Goal: Entertainment & Leisure: Consume media (video, audio)

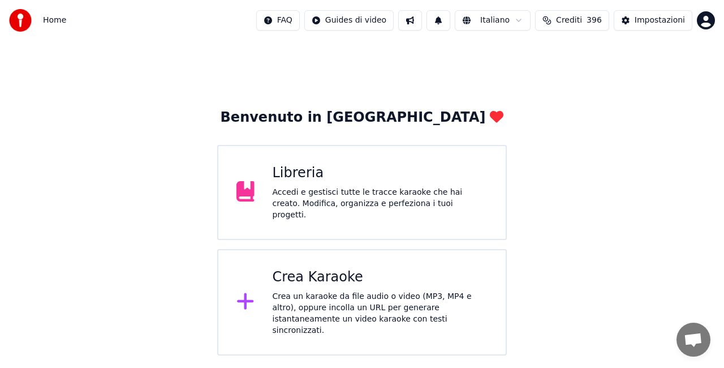
click at [295, 218] on div "Libreria Accedi e gestisci tutte le tracce karaoke che hai creato. Modifica, or…" at bounding box center [362, 192] width 290 height 95
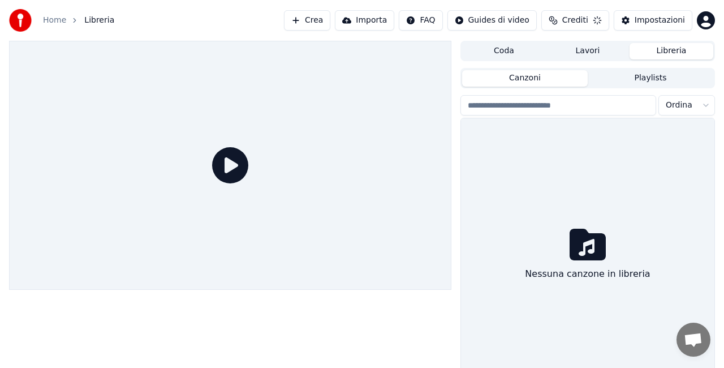
click at [295, 218] on div at bounding box center [230, 165] width 443 height 249
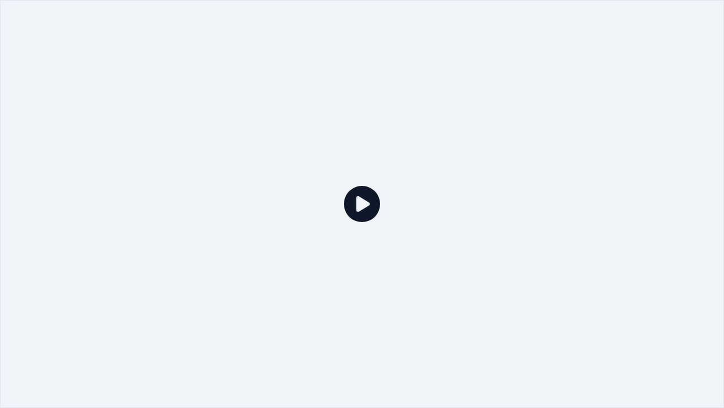
click at [612, 110] on div at bounding box center [362, 204] width 724 height 408
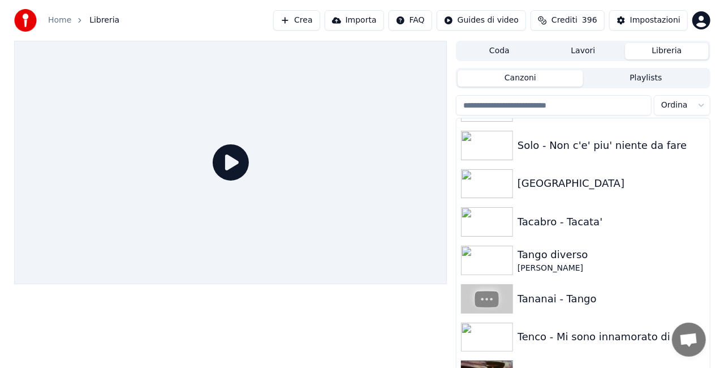
scroll to position [13678, 0]
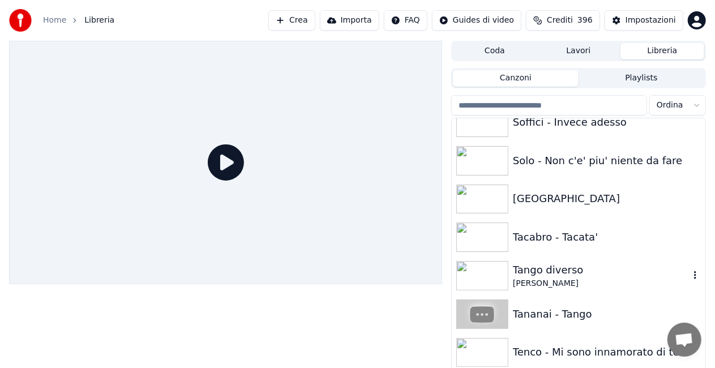
click at [581, 266] on div "Tango diverso" at bounding box center [601, 270] width 177 height 16
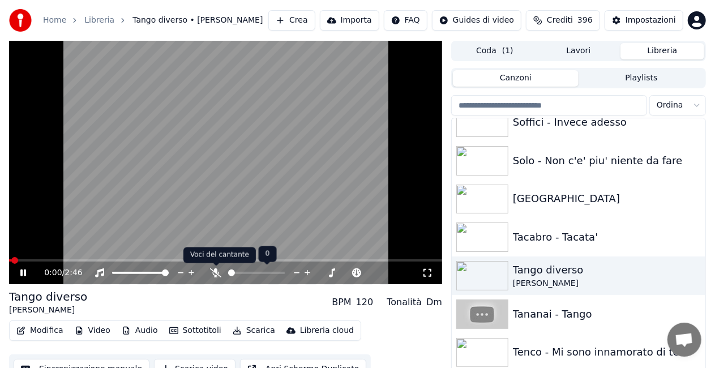
click at [211, 271] on icon at bounding box center [215, 272] width 11 height 9
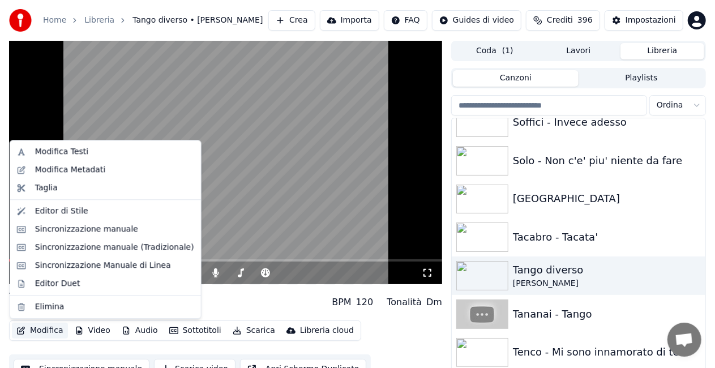
click at [38, 327] on button "Modifica" at bounding box center [40, 331] width 56 height 16
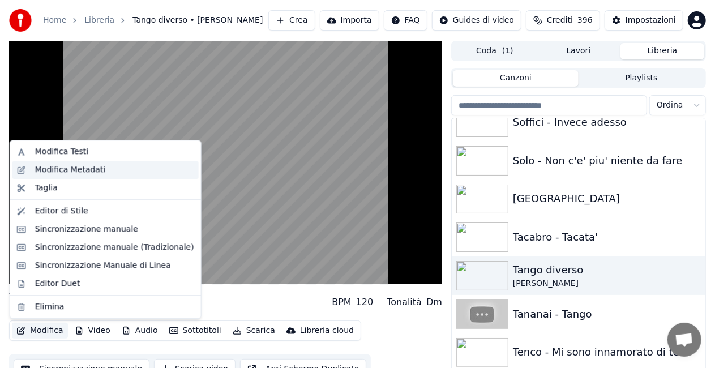
click at [80, 164] on div "Modifica Metadati" at bounding box center [70, 169] width 71 height 11
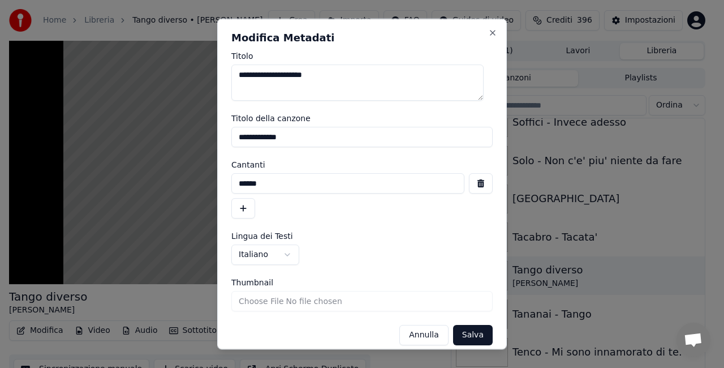
drag, startPoint x: 315, startPoint y: 137, endPoint x: 0, endPoint y: 185, distance: 318.9
click at [0, 185] on body "**********" at bounding box center [357, 184] width 715 height 368
drag, startPoint x: 275, startPoint y: 182, endPoint x: 25, endPoint y: 199, distance: 250.7
click at [28, 199] on body "**********" at bounding box center [357, 184] width 715 height 368
click at [470, 333] on button "Salva" at bounding box center [473, 335] width 40 height 20
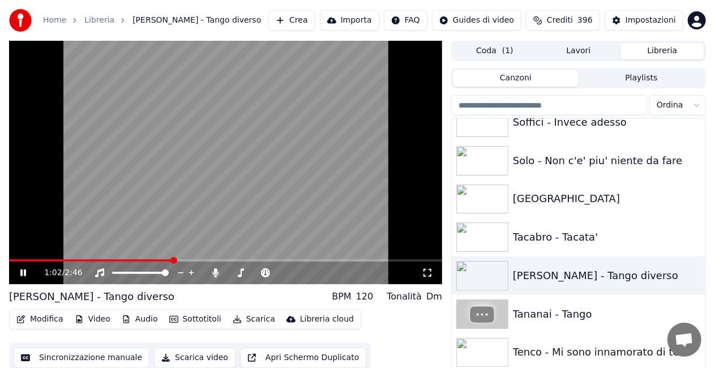
click at [423, 270] on icon at bounding box center [427, 272] width 11 height 9
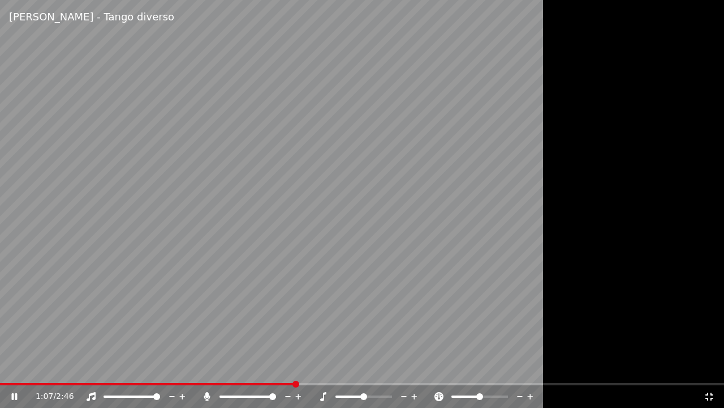
click at [716, 367] on div "1:07 / 2:46" at bounding box center [362, 396] width 715 height 11
click at [713, 367] on icon at bounding box center [710, 396] width 8 height 8
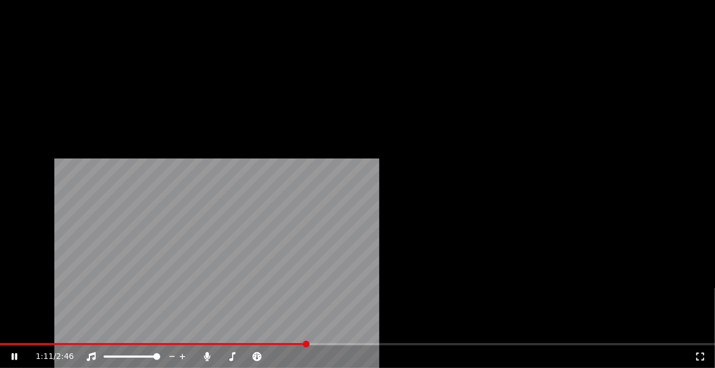
click at [43, 84] on button "Modifica" at bounding box center [40, 76] width 56 height 16
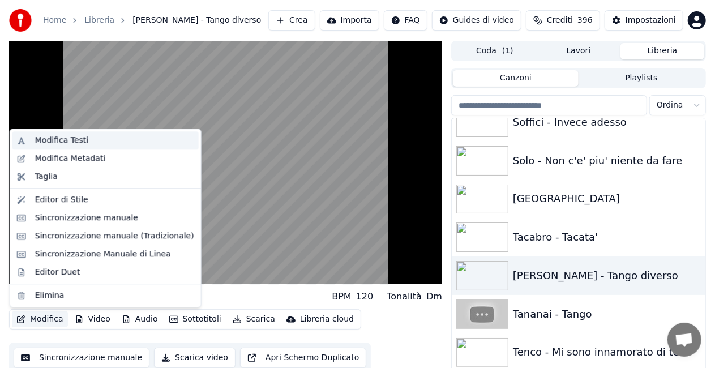
click at [79, 135] on div "Modifica Testi" at bounding box center [61, 140] width 53 height 11
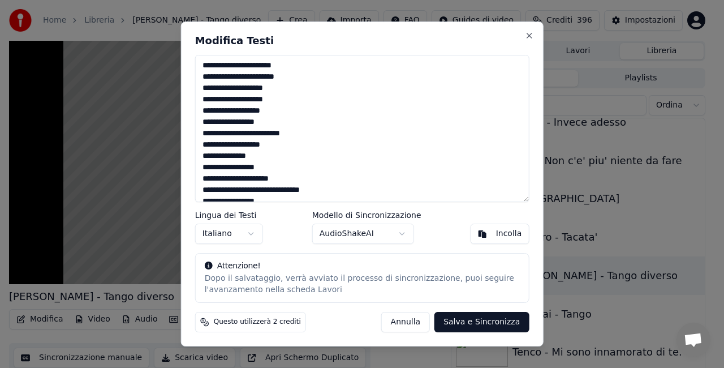
click at [220, 152] on textarea "**********" at bounding box center [362, 128] width 335 height 147
drag, startPoint x: 250, startPoint y: 165, endPoint x: 248, endPoint y: 201, distance: 35.7
click at [250, 169] on textarea "**********" at bounding box center [362, 128] width 335 height 147
drag, startPoint x: 263, startPoint y: 167, endPoint x: 265, endPoint y: 173, distance: 6.8
click at [263, 168] on textarea "**********" at bounding box center [362, 128] width 335 height 147
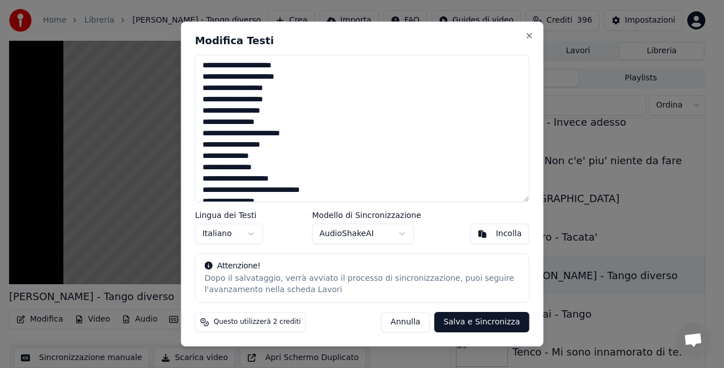
type textarea "**********"
click at [483, 319] on button "Salva e Sincronizza" at bounding box center [482, 322] width 95 height 20
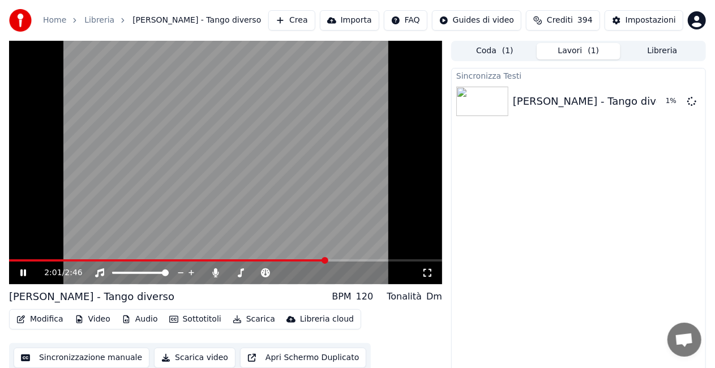
click at [214, 277] on div "2:01 / 2:46" at bounding box center [233, 272] width 378 height 11
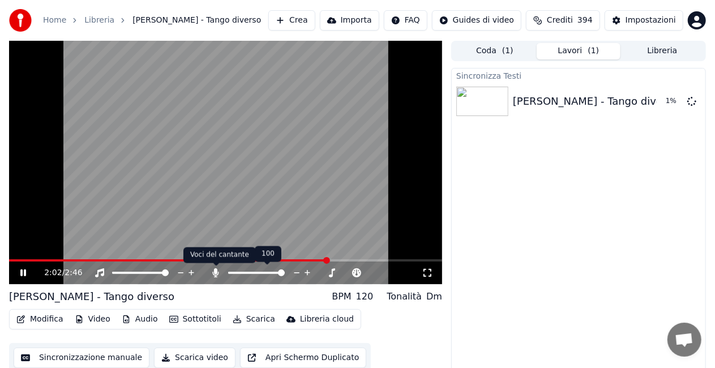
click at [214, 276] on icon at bounding box center [215, 272] width 11 height 9
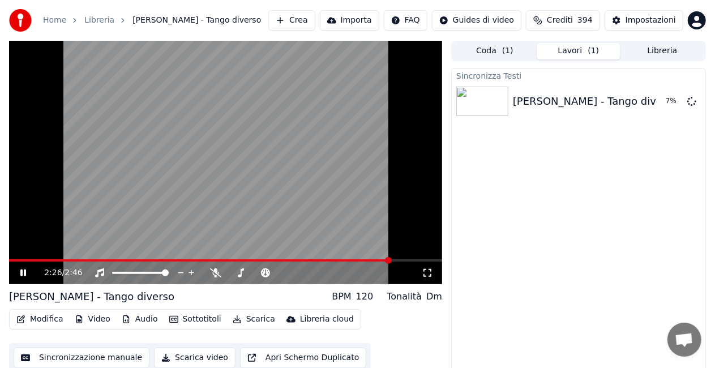
click at [430, 271] on icon at bounding box center [427, 272] width 11 height 9
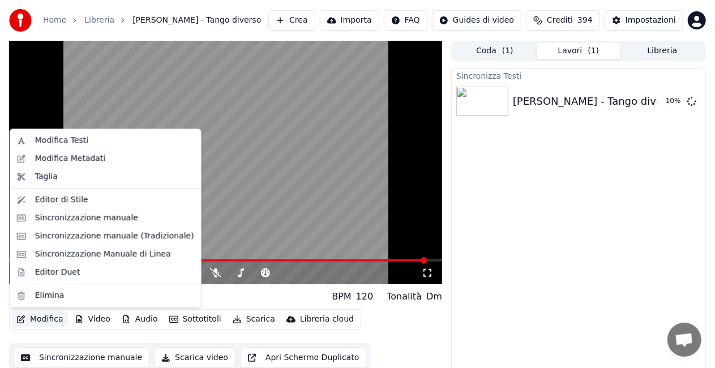
click at [36, 325] on button "Modifica" at bounding box center [40, 319] width 56 height 16
click at [88, 138] on div "Modifica Testi" at bounding box center [114, 140] width 159 height 11
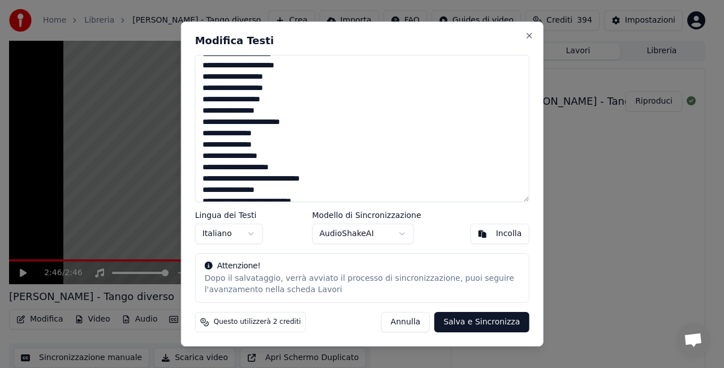
scroll to position [179, 0]
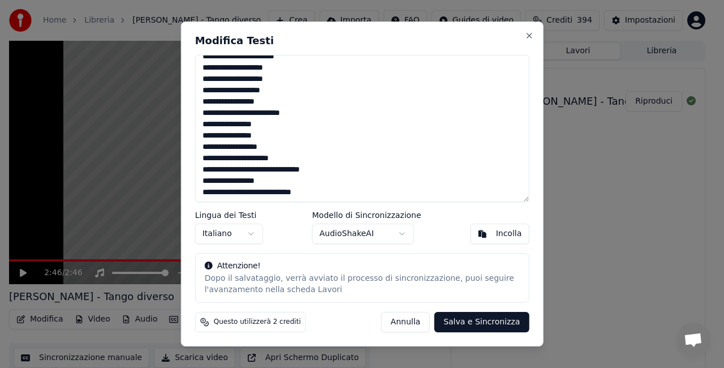
click at [288, 191] on textarea "**********" at bounding box center [362, 128] width 335 height 147
click at [293, 191] on textarea "**********" at bounding box center [362, 128] width 335 height 147
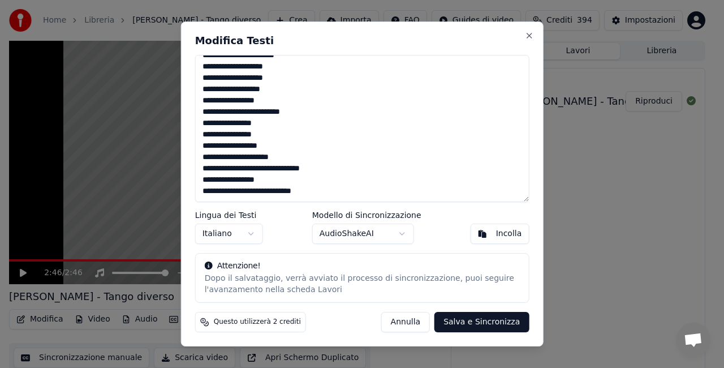
click at [475, 324] on button "Salva e Sincronizza" at bounding box center [482, 322] width 95 height 20
type textarea "**********"
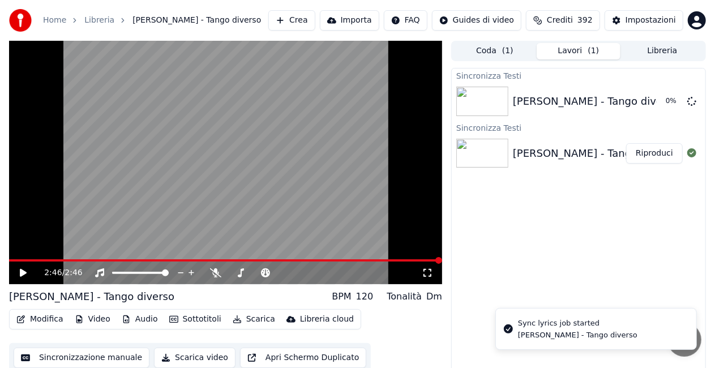
click at [25, 258] on video at bounding box center [225, 162] width 433 height 243
click at [54, 259] on video at bounding box center [225, 162] width 433 height 243
click at [60, 261] on span at bounding box center [225, 260] width 433 height 2
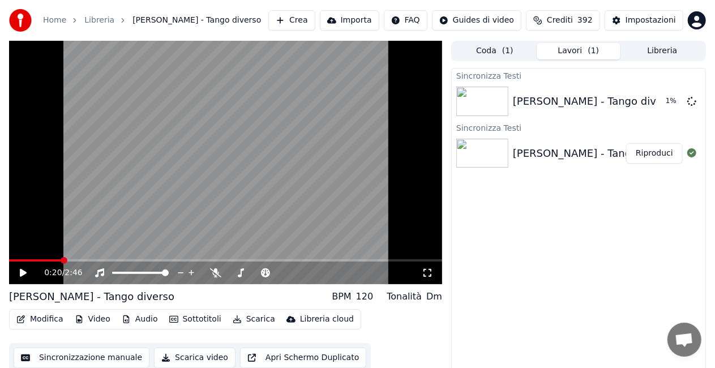
click at [427, 271] on icon at bounding box center [427, 272] width 11 height 9
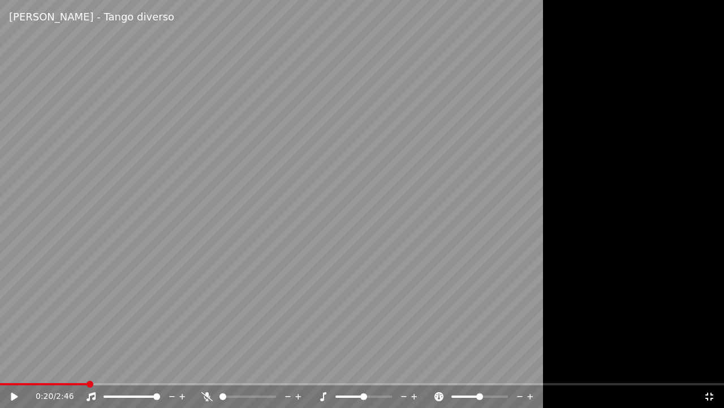
click at [362, 238] on video at bounding box center [362, 204] width 724 height 408
click at [11, 367] on div "1:25 / 2:46" at bounding box center [362, 396] width 724 height 23
click at [13, 367] on span at bounding box center [6, 384] width 13 height 2
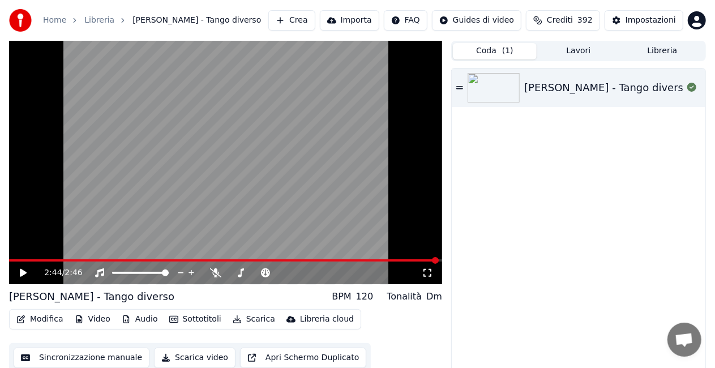
click at [496, 44] on button "Coda ( 1 )" at bounding box center [495, 51] width 84 height 16
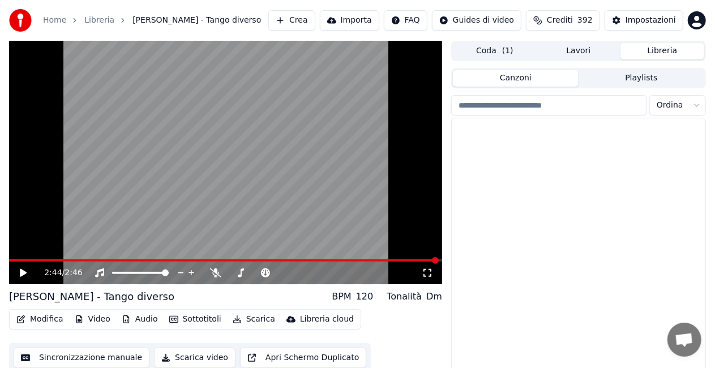
click at [648, 53] on button "Libreria" at bounding box center [662, 51] width 84 height 16
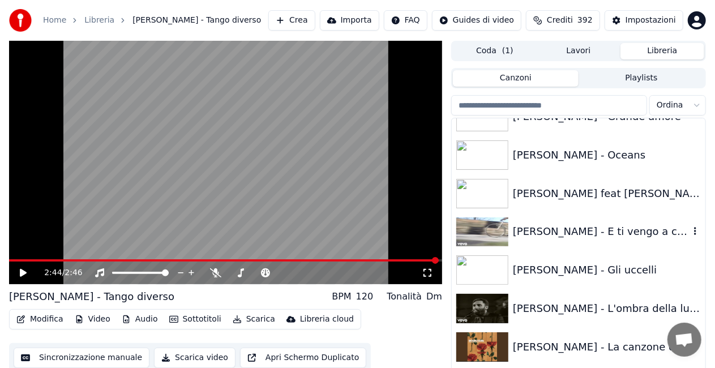
scroll to position [1132, 0]
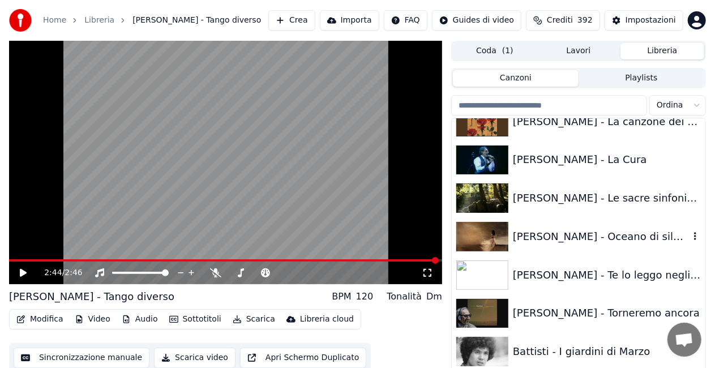
click at [620, 43] on button "Libreria" at bounding box center [662, 51] width 84 height 16
click at [564, 285] on div "[PERSON_NAME] - Te lo leggo negli occhi" at bounding box center [579, 275] width 254 height 38
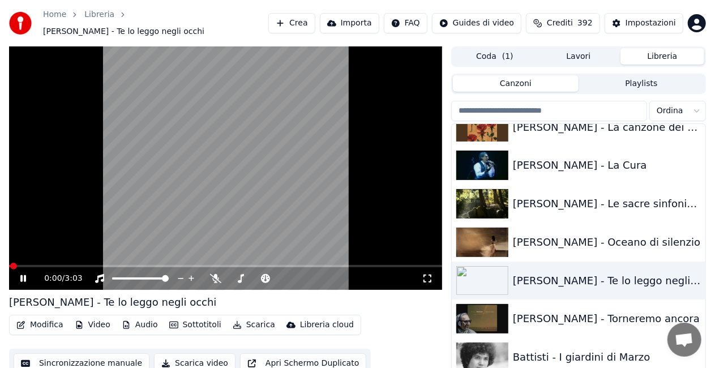
click at [427, 274] on icon at bounding box center [427, 278] width 11 height 9
click at [623, 234] on div "[PERSON_NAME] - Oceano di silenzio" at bounding box center [601, 242] width 177 height 16
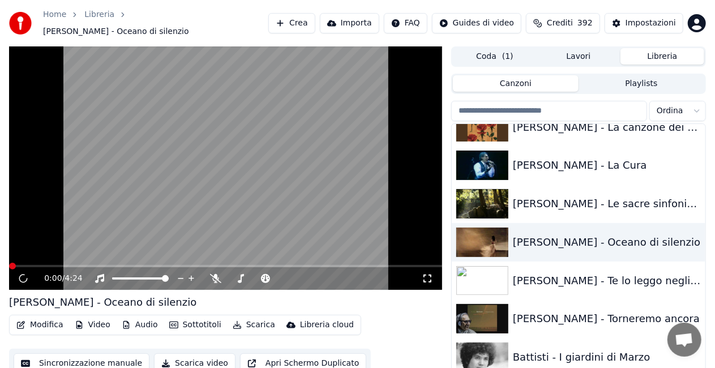
click at [428, 276] on icon at bounding box center [427, 278] width 11 height 9
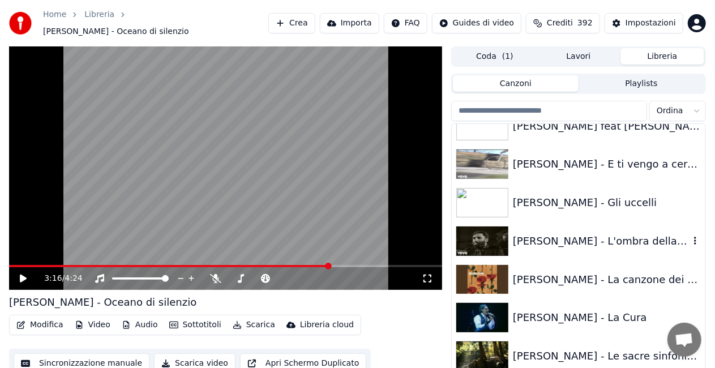
scroll to position [962, 0]
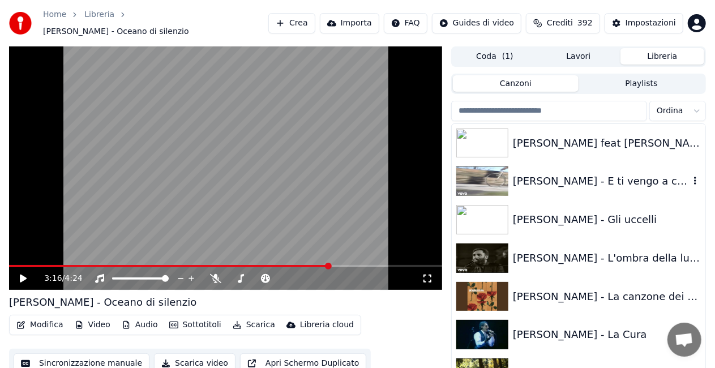
click at [575, 182] on div "[PERSON_NAME] - E ti vengo a cercare" at bounding box center [601, 181] width 177 height 16
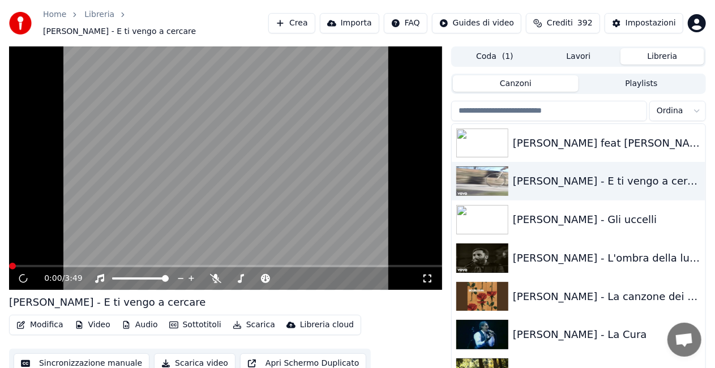
click at [428, 274] on icon at bounding box center [427, 278] width 11 height 9
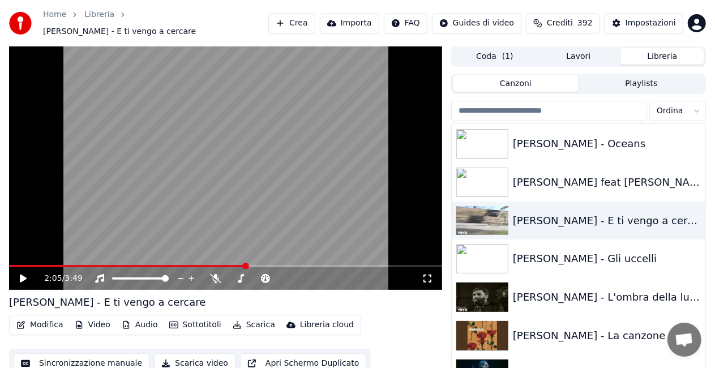
scroll to position [906, 0]
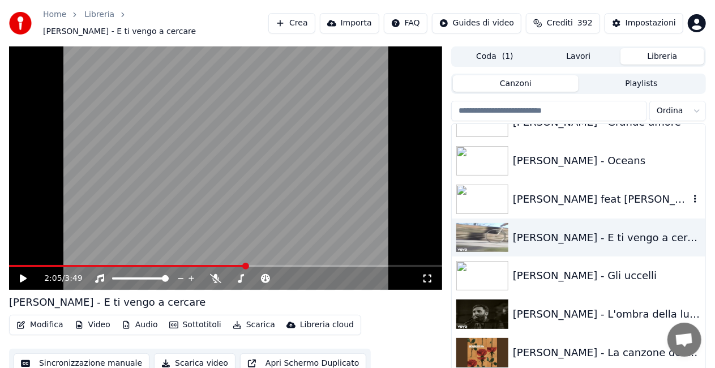
click at [636, 183] on div "[PERSON_NAME] feat [PERSON_NAME] – Ich liebe nur dich" at bounding box center [579, 199] width 254 height 38
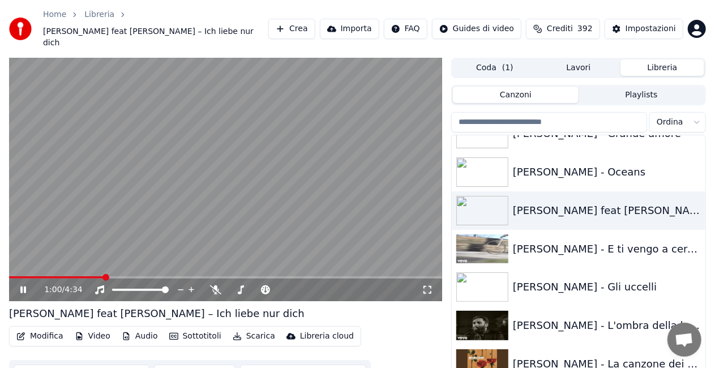
click at [104, 276] on span at bounding box center [225, 277] width 433 height 2
click at [426, 285] on icon at bounding box center [427, 289] width 11 height 9
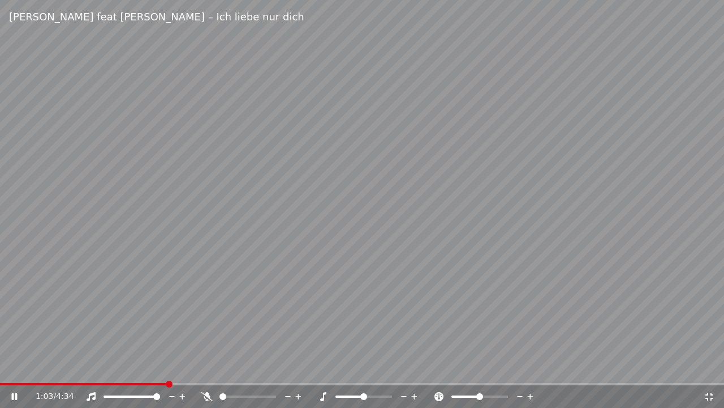
click at [204, 367] on icon at bounding box center [206, 396] width 11 height 9
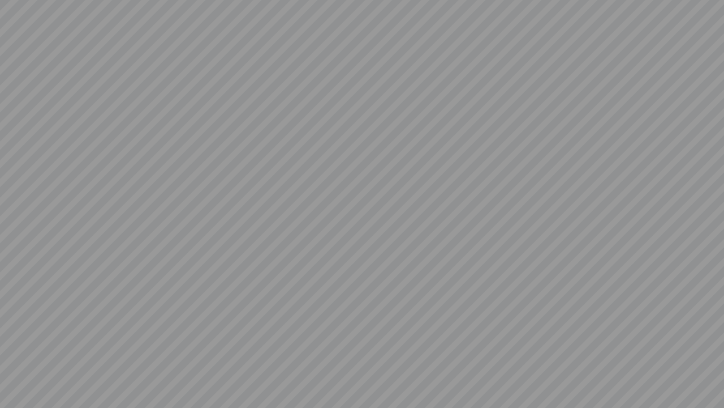
click at [204, 367] on video at bounding box center [362, 204] width 724 height 408
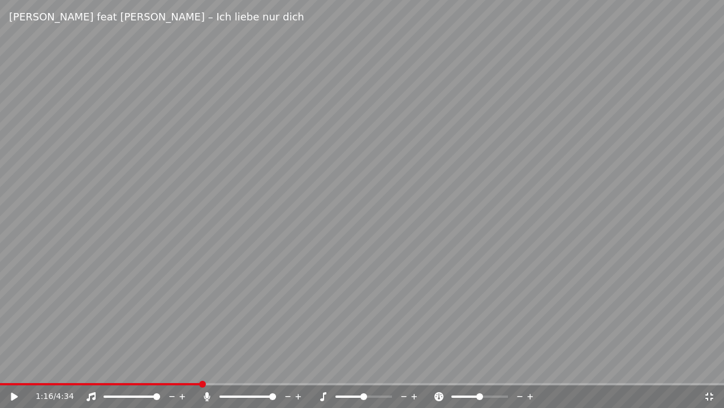
click at [227, 260] on video at bounding box center [362, 204] width 724 height 408
click at [209, 367] on icon at bounding box center [206, 396] width 11 height 9
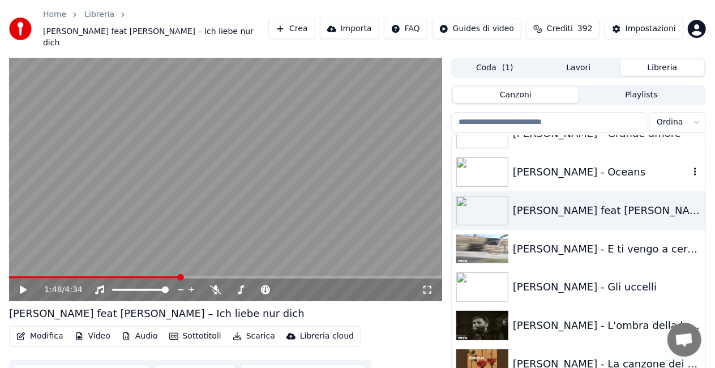
click at [550, 164] on div "[PERSON_NAME] - Oceans" at bounding box center [601, 172] width 177 height 16
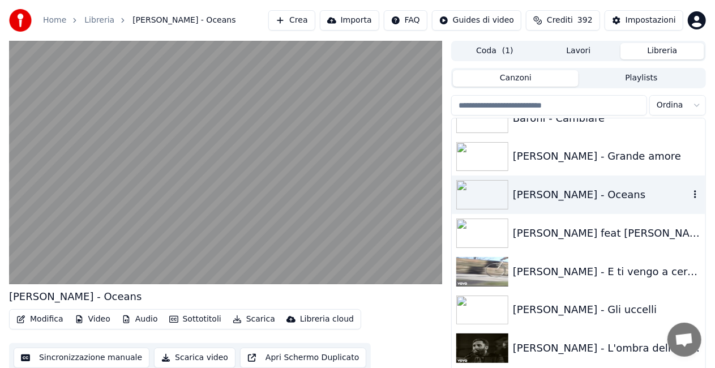
scroll to position [849, 0]
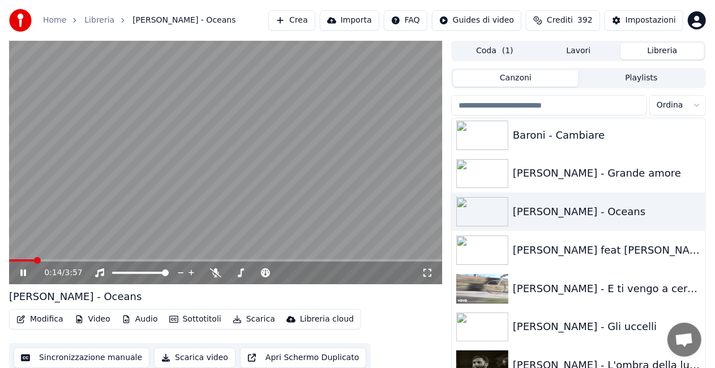
click at [34, 260] on span at bounding box center [225, 260] width 433 height 2
click at [46, 261] on span at bounding box center [225, 260] width 433 height 2
drag, startPoint x: 42, startPoint y: 257, endPoint x: 33, endPoint y: 257, distance: 8.5
click at [33, 257] on video at bounding box center [225, 162] width 433 height 243
click at [27, 262] on div "0:24 / 3:57" at bounding box center [225, 272] width 433 height 23
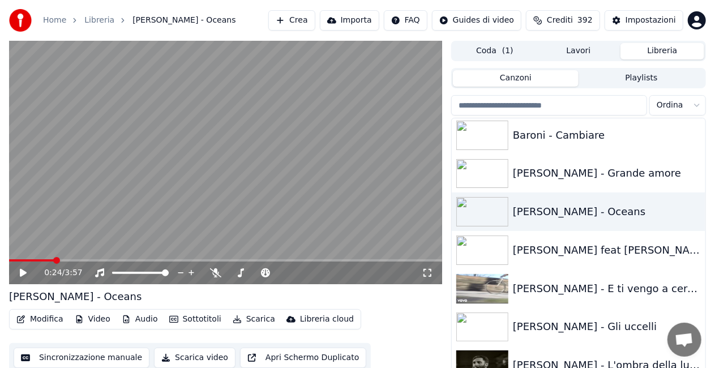
click at [27, 262] on div "0:24 / 3:57" at bounding box center [225, 272] width 433 height 23
click at [25, 265] on div "0:24 / 3:57" at bounding box center [225, 272] width 433 height 23
click at [25, 263] on div "0:24 / 3:57" at bounding box center [225, 272] width 433 height 23
click at [24, 259] on video at bounding box center [225, 162] width 433 height 243
click at [24, 260] on span at bounding box center [32, 260] width 46 height 2
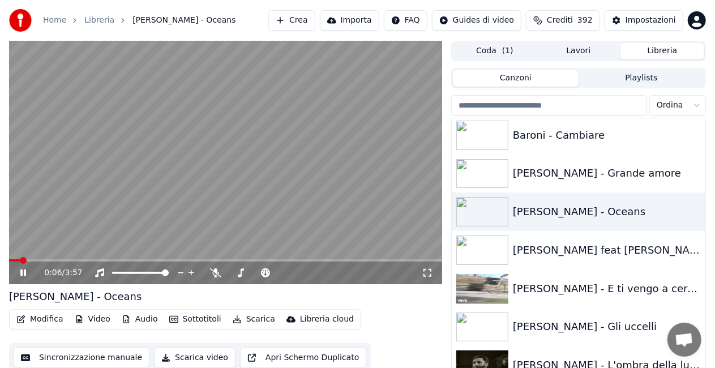
click at [20, 260] on span at bounding box center [23, 260] width 7 height 7
click at [420, 274] on div "0:04 / 3:57" at bounding box center [233, 272] width 378 height 11
click at [427, 276] on icon at bounding box center [427, 272] width 11 height 9
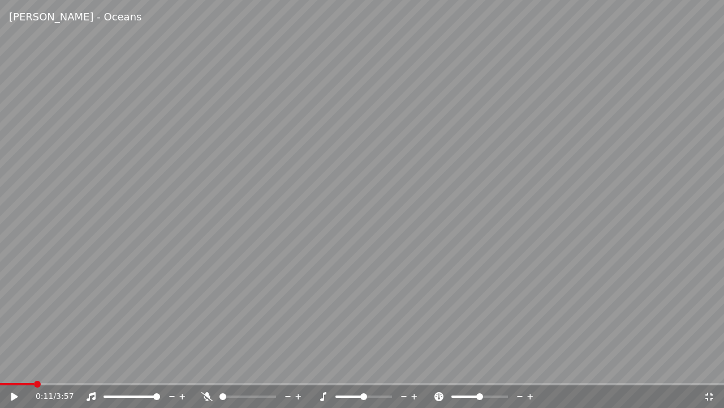
click at [200, 367] on div "0:11 / 3:57" at bounding box center [370, 396] width 668 height 11
click at [231, 334] on video at bounding box center [362, 204] width 724 height 408
click at [207, 367] on icon at bounding box center [206, 396] width 11 height 9
click at [257, 271] on video at bounding box center [362, 204] width 724 height 408
click at [710, 367] on icon at bounding box center [709, 396] width 11 height 9
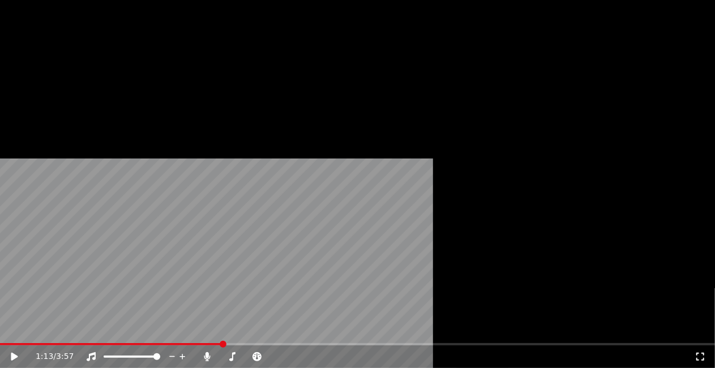
scroll to position [566, 0]
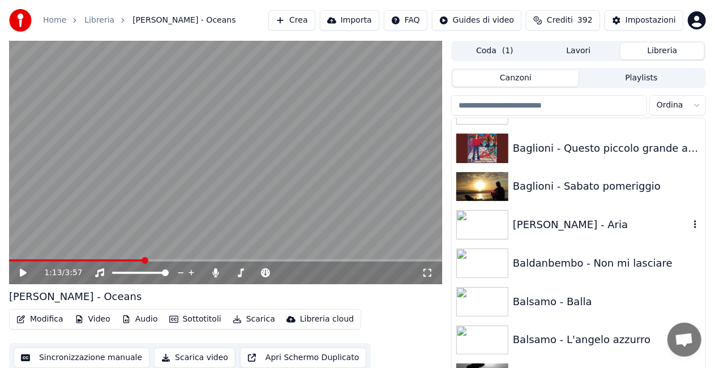
click at [588, 220] on div "[PERSON_NAME] - Aria" at bounding box center [601, 225] width 177 height 16
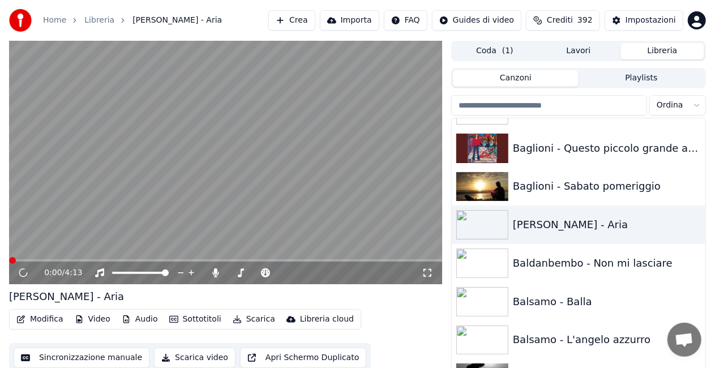
click at [430, 272] on icon at bounding box center [427, 272] width 11 height 9
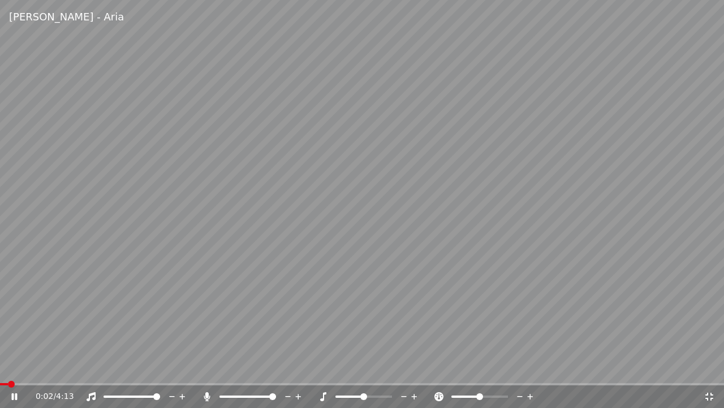
click at [205, 367] on icon at bounding box center [206, 396] width 11 height 9
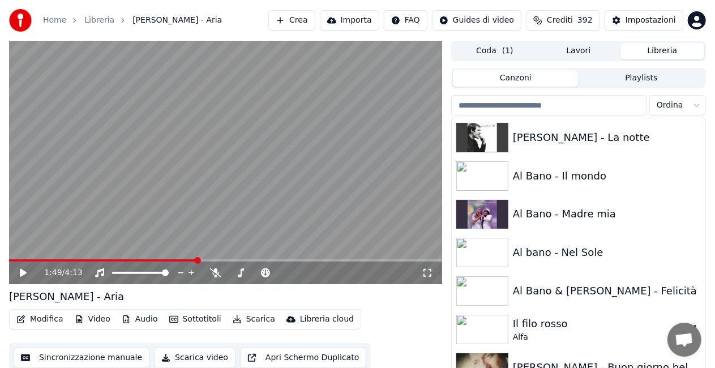
click at [556, 324] on div "Il filo rosso" at bounding box center [601, 324] width 177 height 16
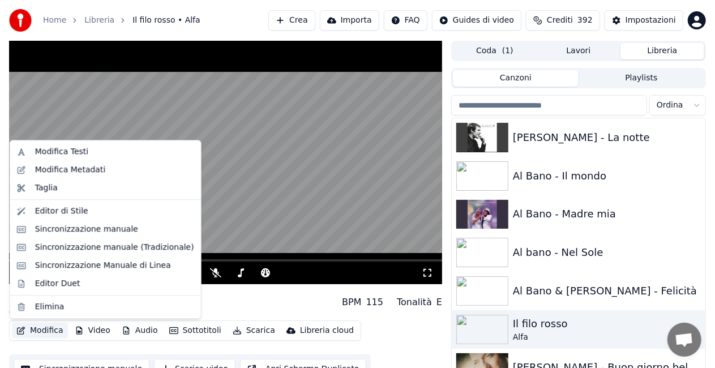
click at [49, 330] on button "Modifica" at bounding box center [40, 331] width 56 height 16
click at [52, 176] on div "Modifica Metadati" at bounding box center [105, 170] width 186 height 18
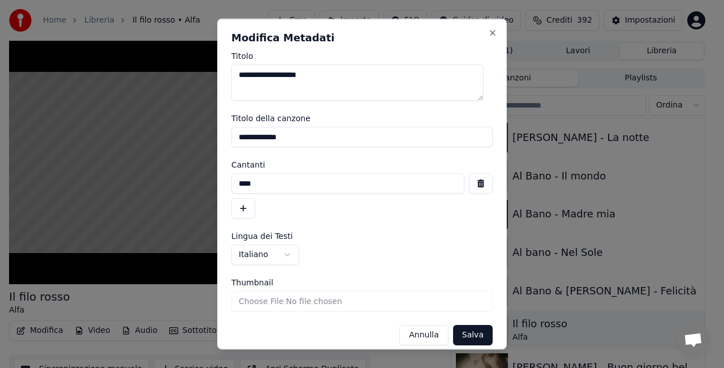
click at [472, 186] on button "button" at bounding box center [481, 183] width 24 height 20
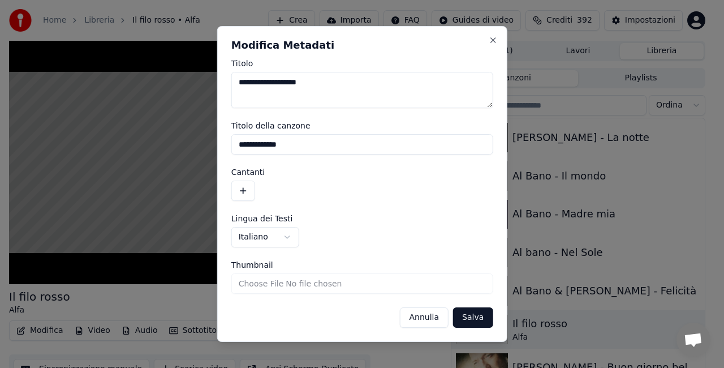
drag, startPoint x: 315, startPoint y: 145, endPoint x: 22, endPoint y: 187, distance: 296.2
click at [22, 187] on body "**********" at bounding box center [357, 184] width 715 height 368
click at [487, 311] on button "Salva" at bounding box center [473, 317] width 40 height 20
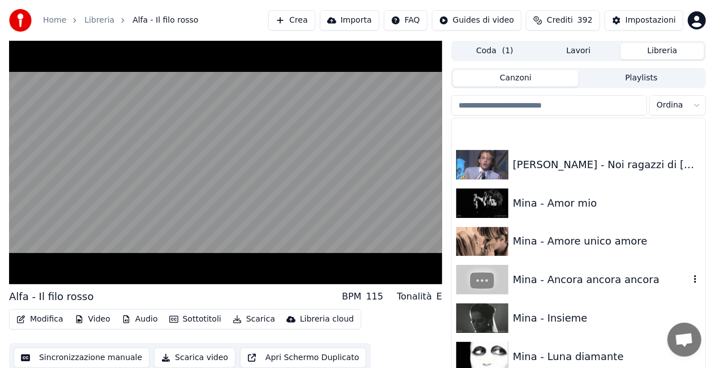
scroll to position [8910, 0]
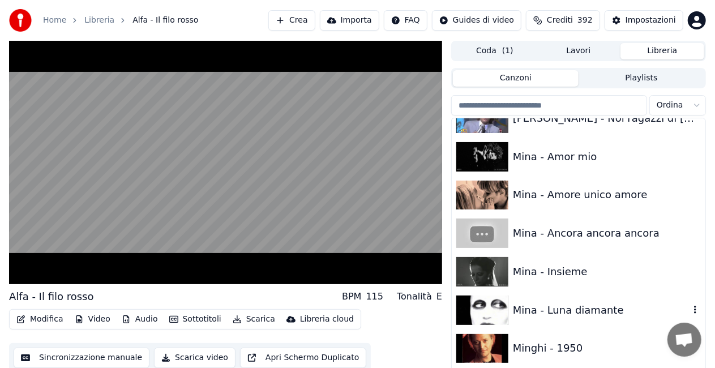
click at [611, 299] on div "Mina - Luna diamante" at bounding box center [579, 310] width 254 height 38
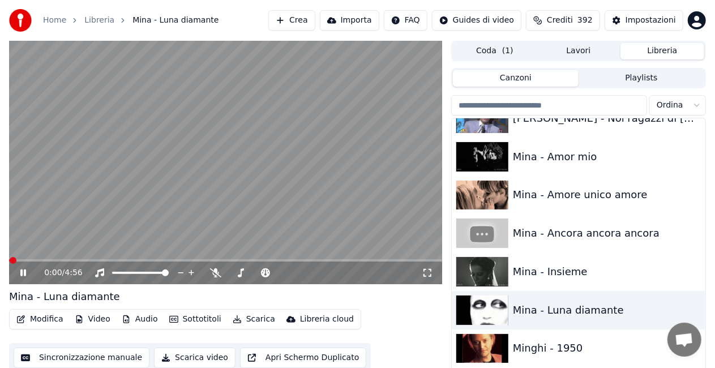
click at [427, 271] on icon at bounding box center [427, 272] width 11 height 9
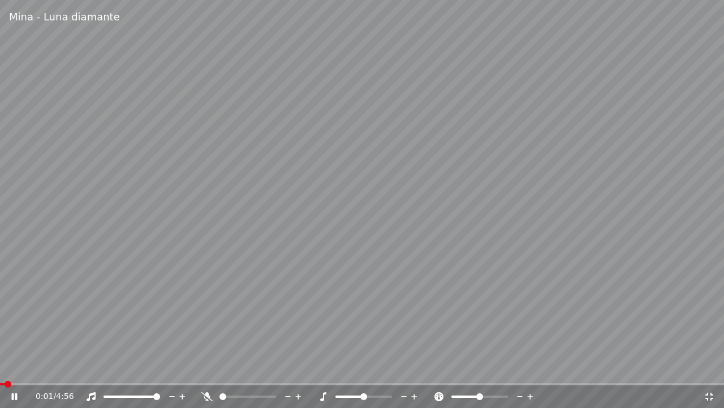
click at [203, 367] on icon at bounding box center [206, 396] width 11 height 9
click at [208, 367] on icon at bounding box center [207, 396] width 6 height 9
click at [194, 367] on div "1:08 / 4:56" at bounding box center [362, 396] width 724 height 23
click at [230, 367] on video at bounding box center [362, 204] width 724 height 408
click at [232, 367] on span at bounding box center [362, 384] width 724 height 2
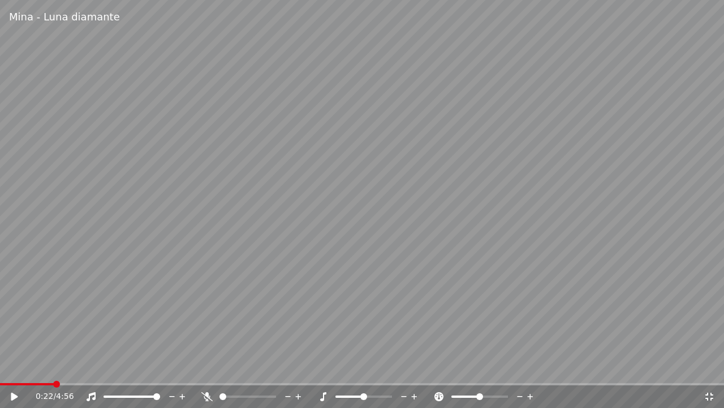
click at [53, 367] on span at bounding box center [27, 384] width 54 height 2
click at [33, 367] on span at bounding box center [17, 384] width 34 height 2
click at [28, 367] on span at bounding box center [14, 384] width 29 height 2
click at [24, 367] on span at bounding box center [12, 384] width 24 height 2
click at [22, 367] on span at bounding box center [11, 384] width 22 height 2
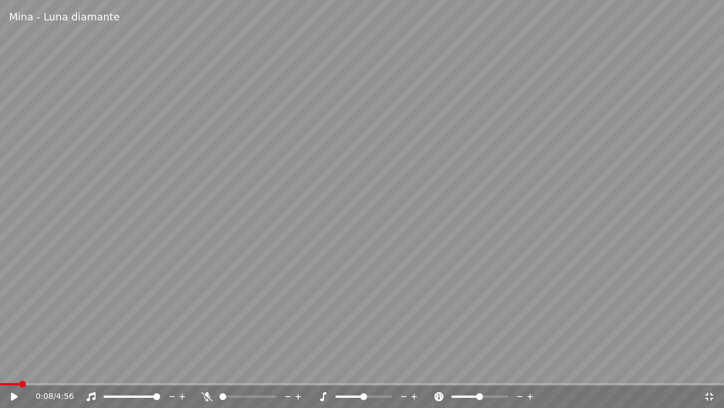
click at [19, 367] on span at bounding box center [10, 384] width 20 height 2
click at [12, 367] on div "0:08 / 4:56" at bounding box center [362, 396] width 715 height 11
click at [12, 367] on icon at bounding box center [14, 396] width 7 height 8
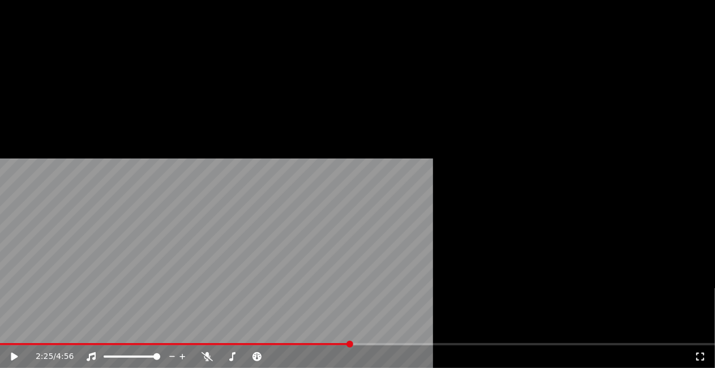
scroll to position [8797, 0]
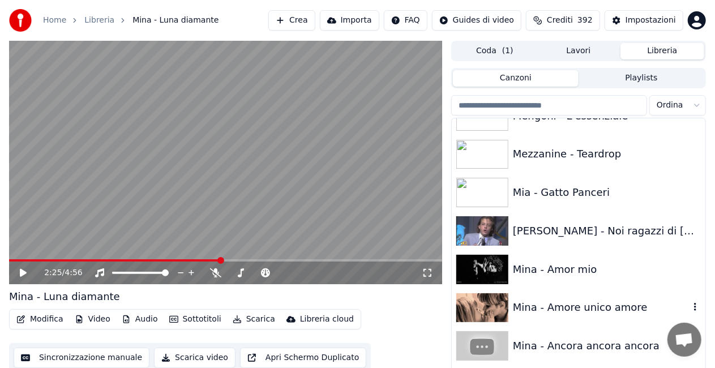
click at [589, 301] on div "Mina - Amore unico amore" at bounding box center [601, 307] width 177 height 16
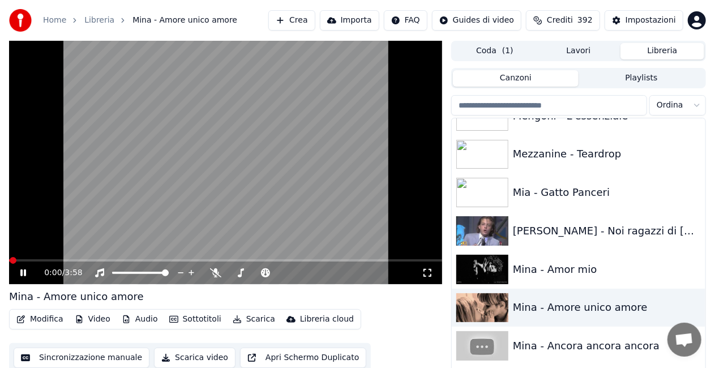
click at [429, 269] on icon at bounding box center [427, 273] width 8 height 8
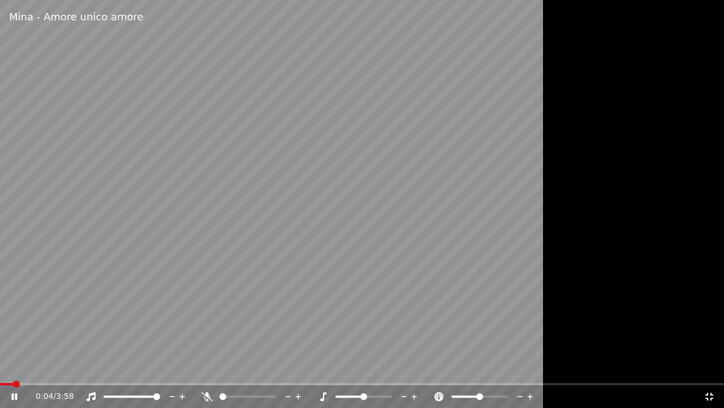
click at [401, 367] on icon at bounding box center [404, 396] width 11 height 11
click at [207, 367] on div "0:12 / 3:58" at bounding box center [362, 396] width 724 height 23
click at [204, 367] on icon at bounding box center [206, 396] width 11 height 9
click at [208, 367] on icon at bounding box center [206, 396] width 11 height 9
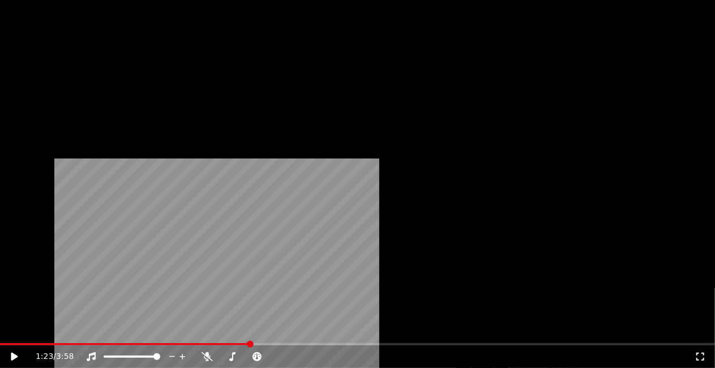
scroll to position [25, 0]
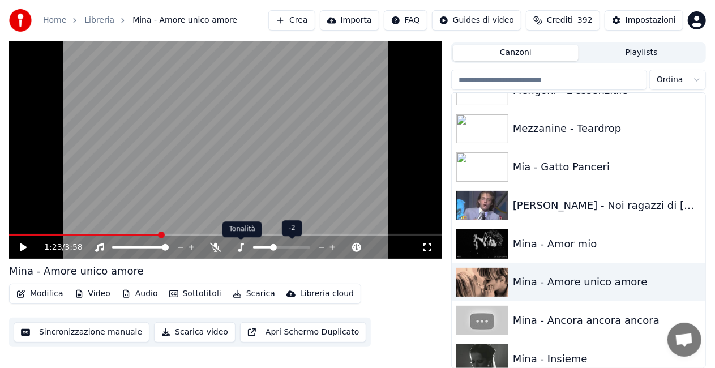
click at [241, 248] on icon at bounding box center [241, 247] width 6 height 9
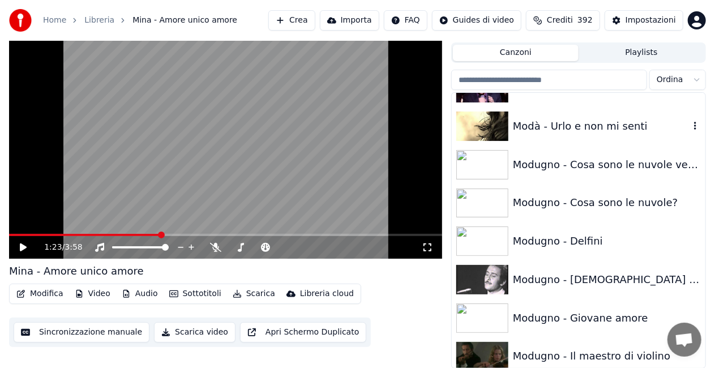
scroll to position [9646, 0]
drag, startPoint x: 574, startPoint y: 319, endPoint x: 484, endPoint y: 259, distance: 107.7
click at [573, 319] on div "Modugno - Giovane amore" at bounding box center [601, 318] width 177 height 16
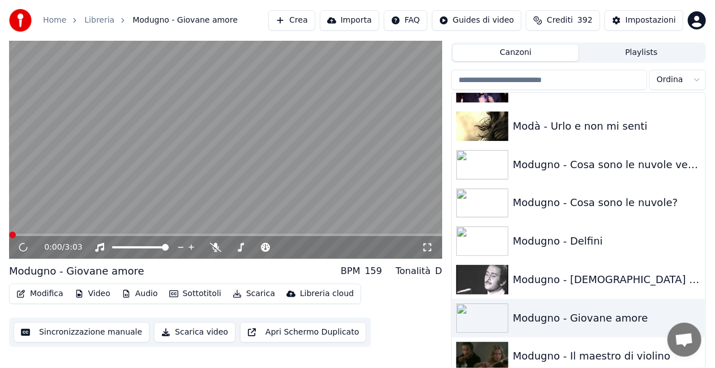
click at [431, 247] on icon at bounding box center [427, 247] width 11 height 9
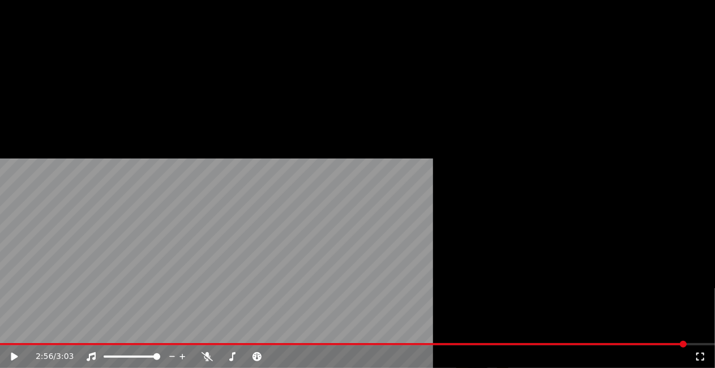
scroll to position [10778, 0]
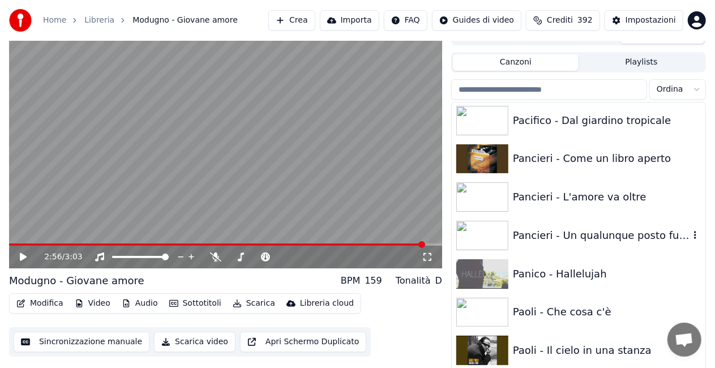
click at [600, 237] on div "Pancieri - Un qualunque posto fuori o dentro di te" at bounding box center [601, 236] width 177 height 16
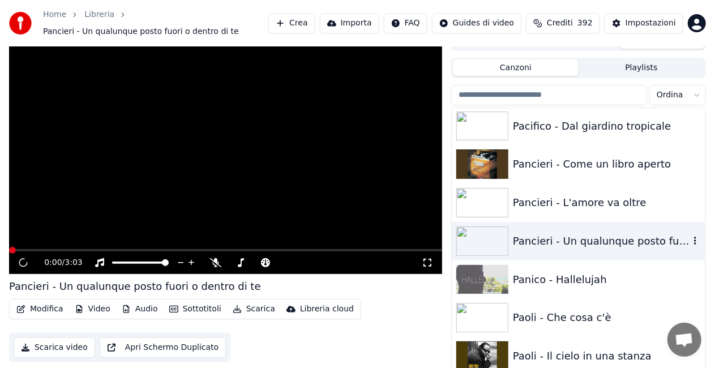
scroll to position [22, 0]
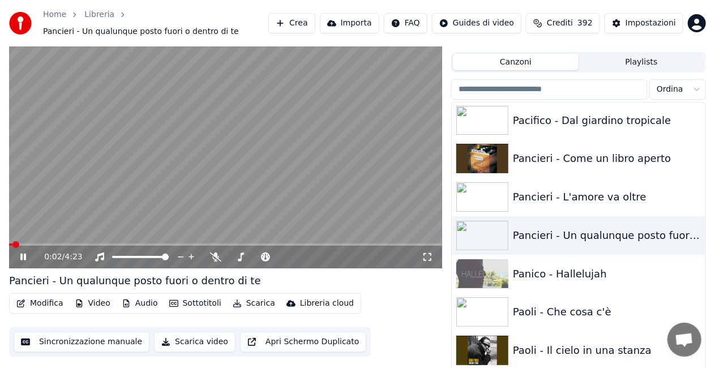
click at [425, 258] on icon at bounding box center [427, 256] width 11 height 9
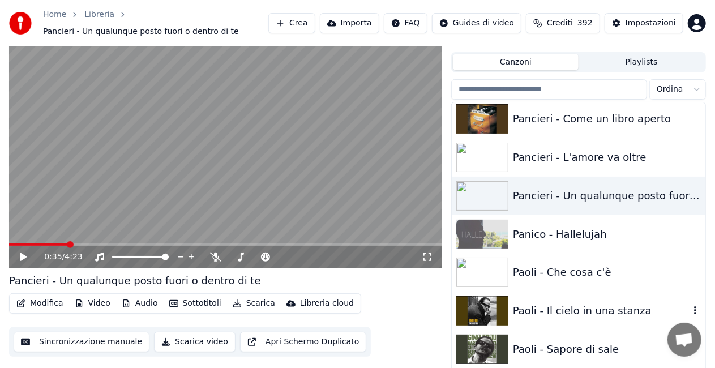
scroll to position [10834, 0]
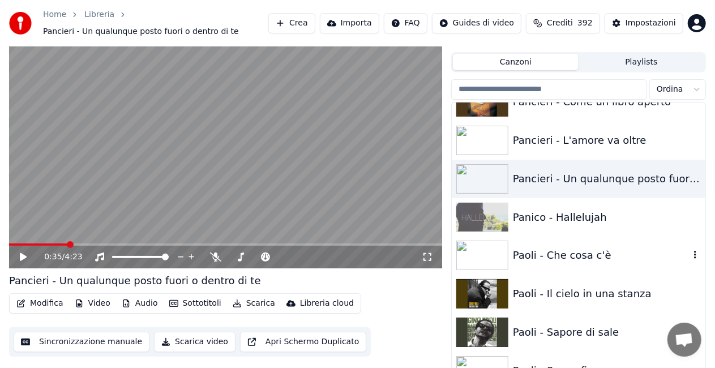
drag, startPoint x: 589, startPoint y: 260, endPoint x: 555, endPoint y: 266, distance: 34.4
click at [584, 260] on div "Paoli - Che cosa c'è" at bounding box center [601, 255] width 177 height 16
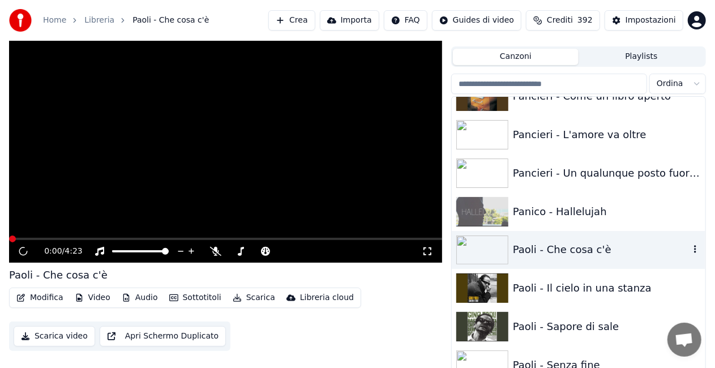
scroll to position [16, 0]
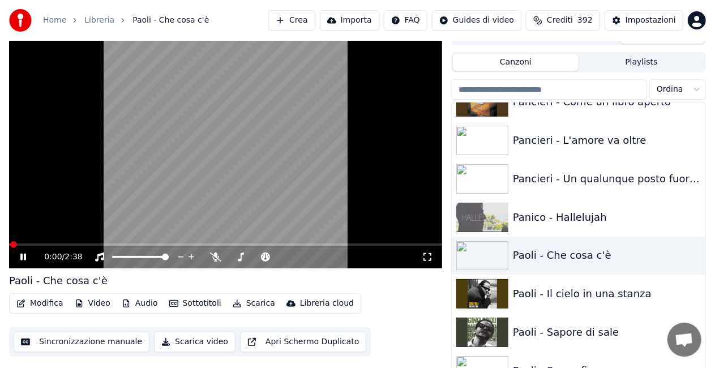
click at [428, 259] on icon at bounding box center [427, 256] width 11 height 9
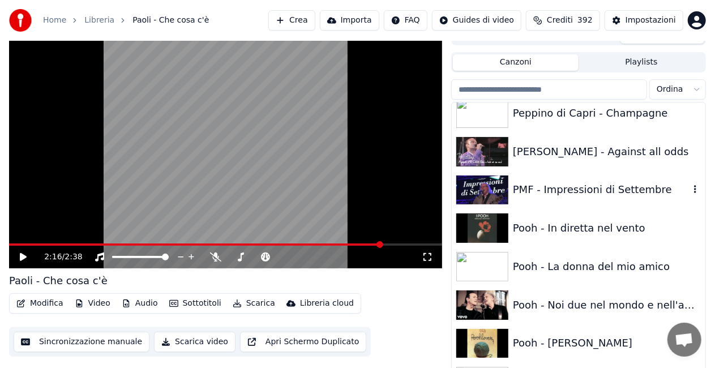
scroll to position [11174, 0]
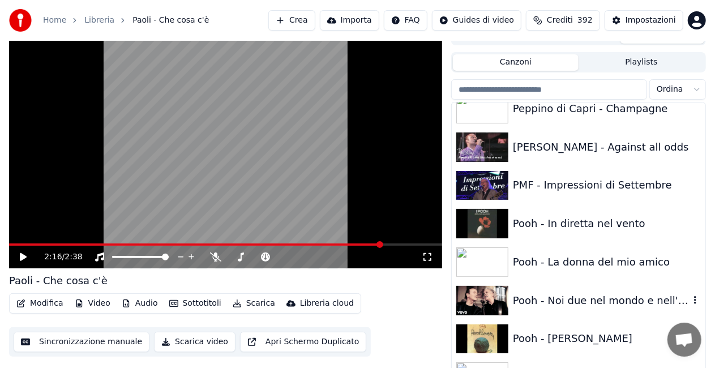
click at [594, 290] on div "Pooh - Noi due nel mondo e nell'anima" at bounding box center [579, 300] width 254 height 38
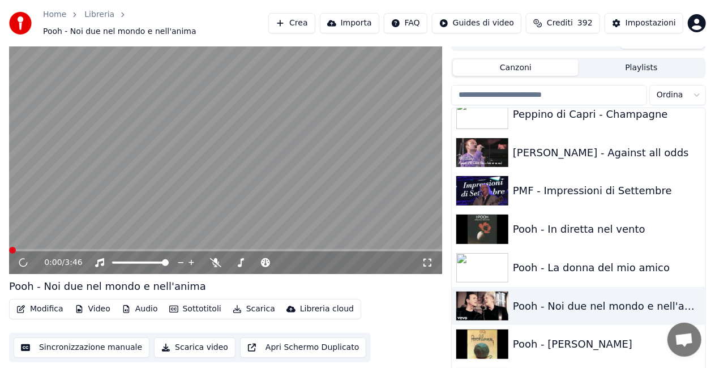
click at [590, 325] on div "Pooh - [PERSON_NAME]" at bounding box center [579, 344] width 254 height 38
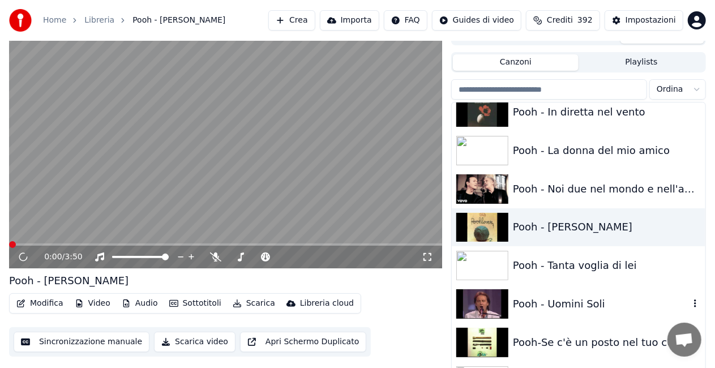
scroll to position [11287, 0]
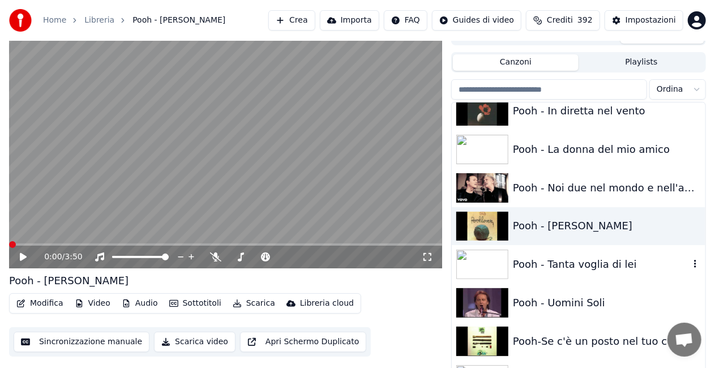
click at [576, 278] on div "Pooh - Tanta voglia di lei" at bounding box center [579, 264] width 254 height 38
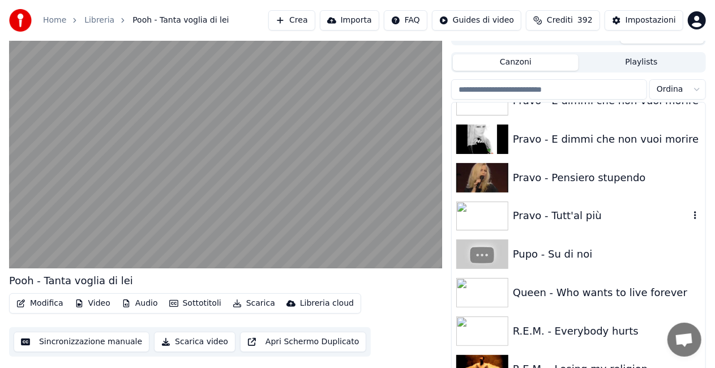
scroll to position [11570, 0]
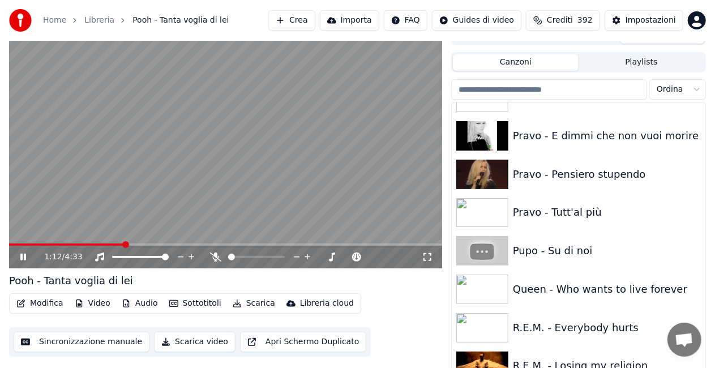
click at [210, 256] on icon at bounding box center [215, 256] width 11 height 9
click at [215, 255] on icon at bounding box center [216, 256] width 6 height 9
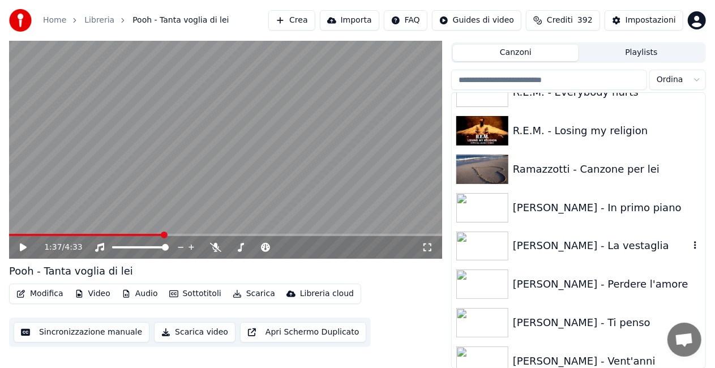
scroll to position [11853, 0]
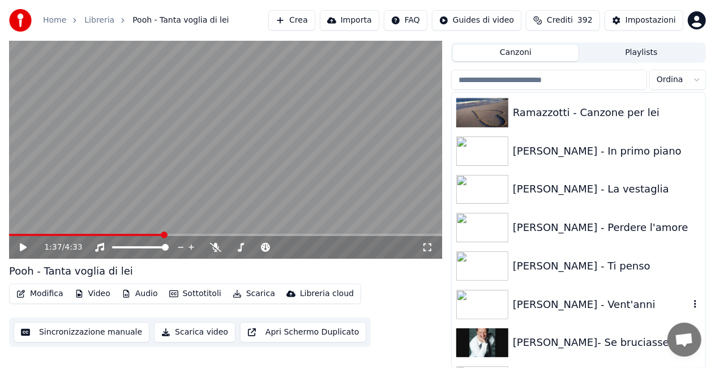
click at [576, 292] on div "[PERSON_NAME] - Vent'anni" at bounding box center [579, 304] width 254 height 38
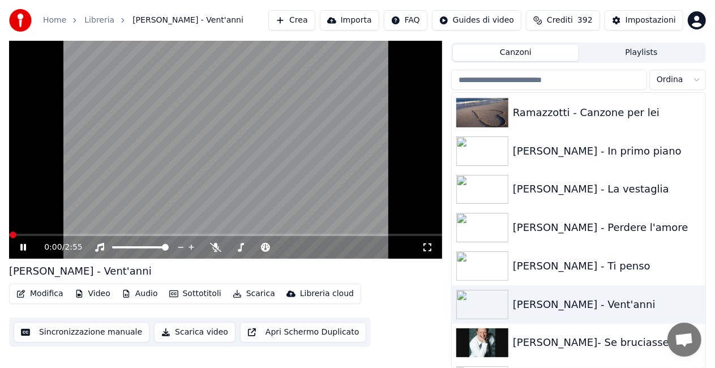
click at [432, 246] on icon at bounding box center [427, 247] width 11 height 9
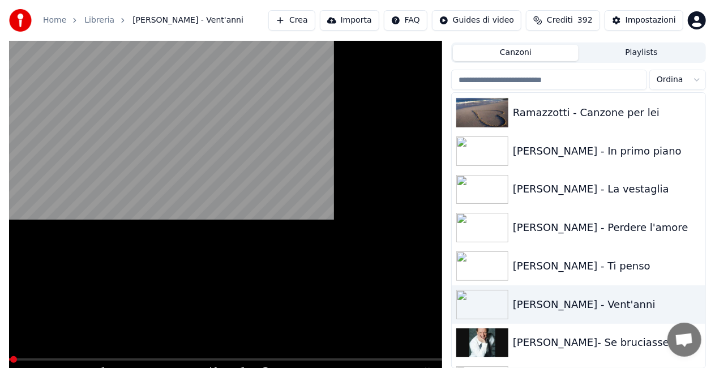
scroll to position [16, 0]
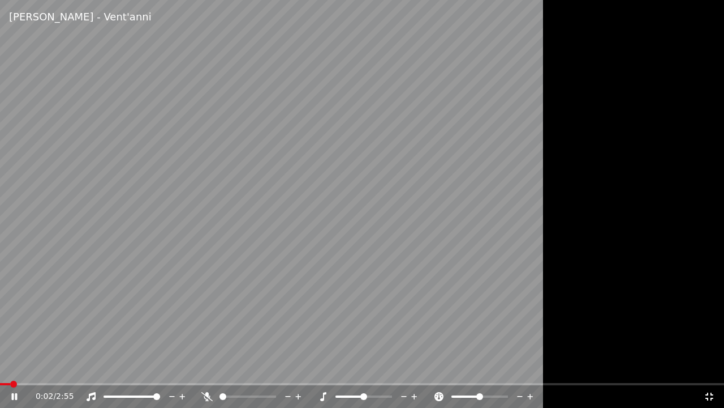
click at [134, 367] on div at bounding box center [142, 396] width 91 height 11
click at [134, 367] on span at bounding box center [119, 396] width 31 height 2
click at [220, 367] on span at bounding box center [223, 396] width 7 height 7
drag, startPoint x: 222, startPoint y: 392, endPoint x: 241, endPoint y: 398, distance: 19.5
click at [241, 367] on div at bounding box center [258, 396] width 91 height 11
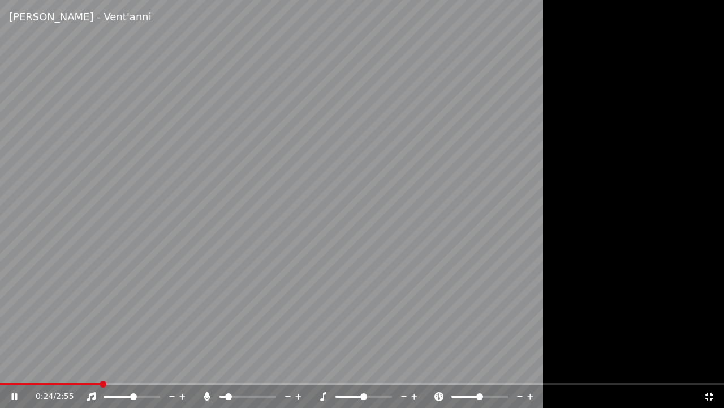
click at [225, 367] on span at bounding box center [228, 396] width 7 height 7
click at [707, 367] on icon at bounding box center [709, 396] width 11 height 9
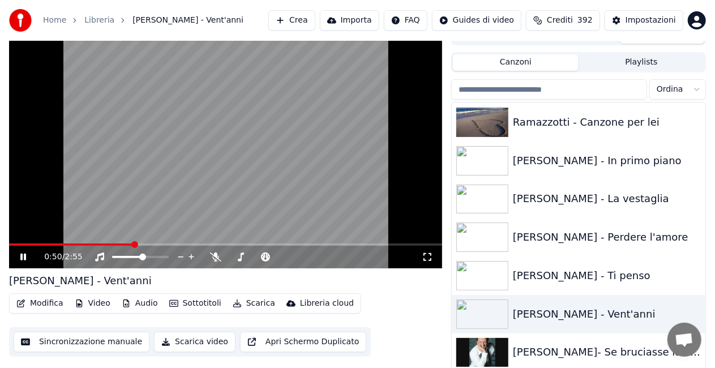
click at [337, 134] on video at bounding box center [225, 146] width 433 height 243
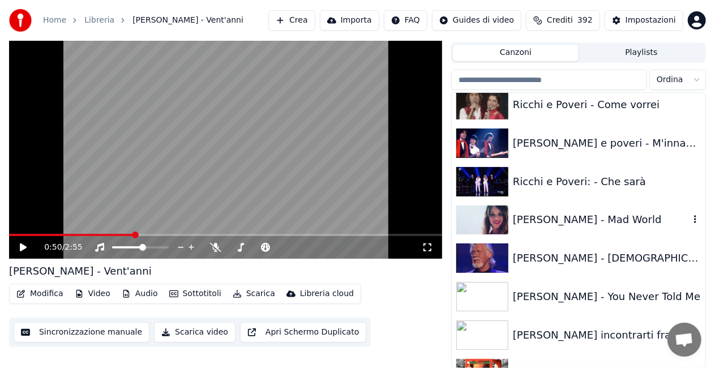
scroll to position [12419, 0]
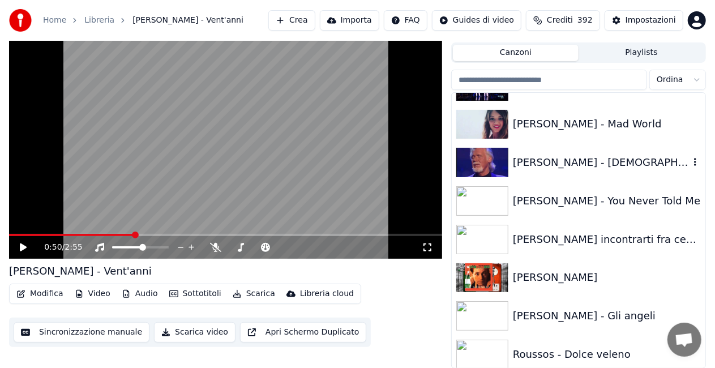
click at [517, 156] on div "[PERSON_NAME] - [DEMOGRAPHIC_DATA]" at bounding box center [601, 163] width 177 height 16
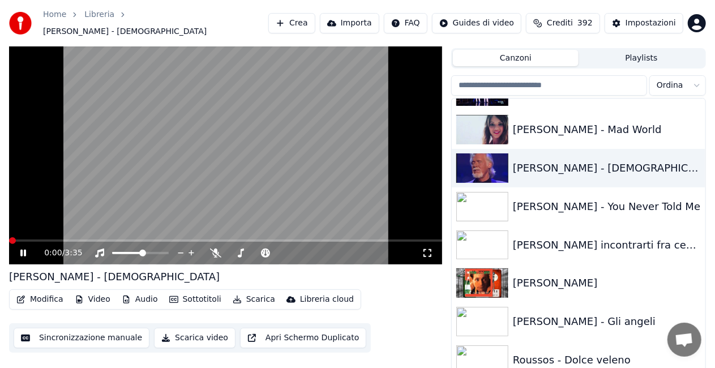
click at [428, 248] on icon at bounding box center [427, 252] width 11 height 9
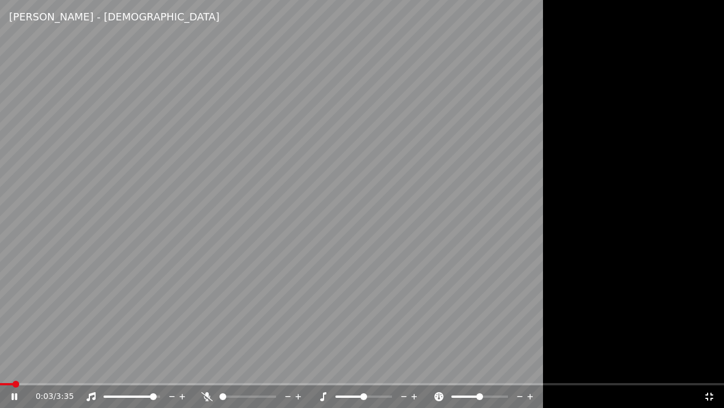
click at [156, 367] on span at bounding box center [153, 396] width 7 height 7
drag, startPoint x: 223, startPoint y: 392, endPoint x: 235, endPoint y: 394, distance: 12.0
click at [235, 367] on div at bounding box center [258, 396] width 91 height 11
click at [237, 367] on div at bounding box center [258, 396] width 91 height 11
click at [242, 367] on div at bounding box center [258, 396] width 91 height 11
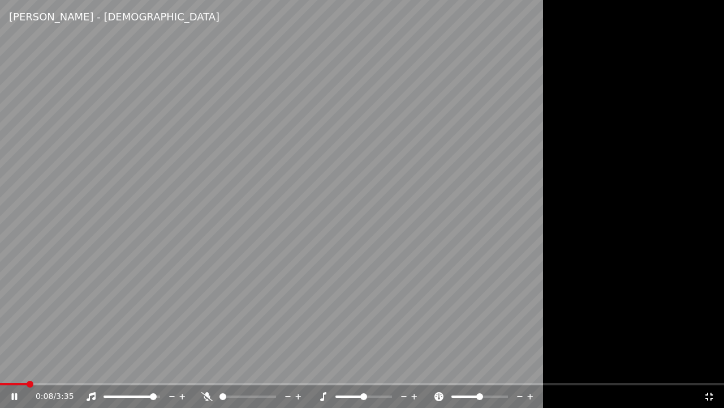
click at [242, 367] on div at bounding box center [258, 396] width 91 height 11
click at [202, 367] on icon at bounding box center [206, 396] width 11 height 9
click at [710, 367] on icon at bounding box center [709, 396] width 11 height 9
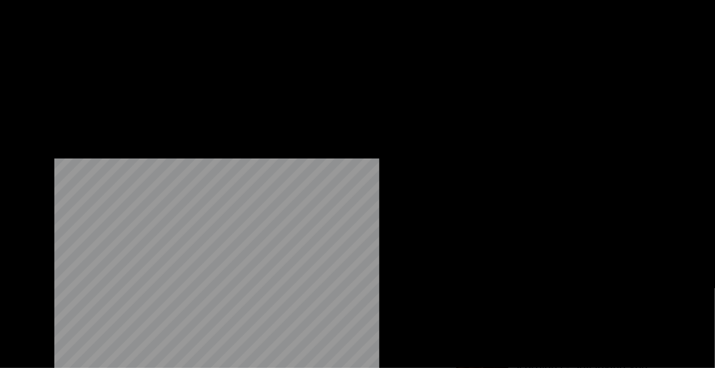
scroll to position [12702, 0]
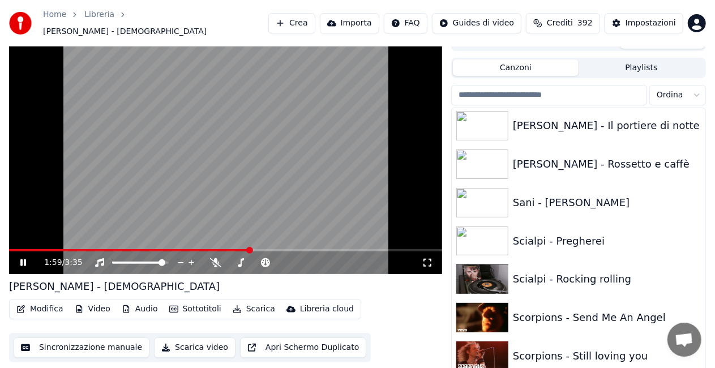
click at [160, 181] on video at bounding box center [225, 152] width 433 height 243
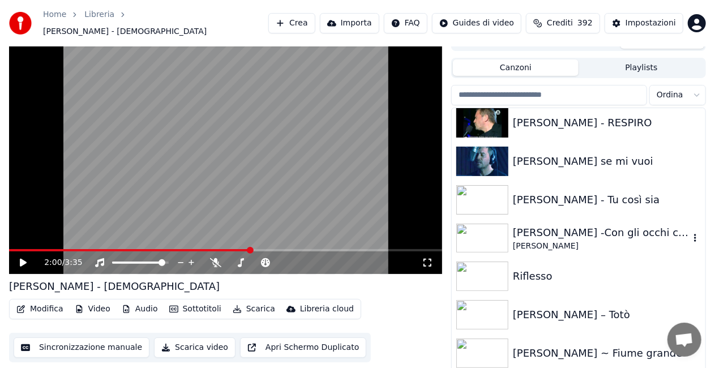
scroll to position [13325, 0]
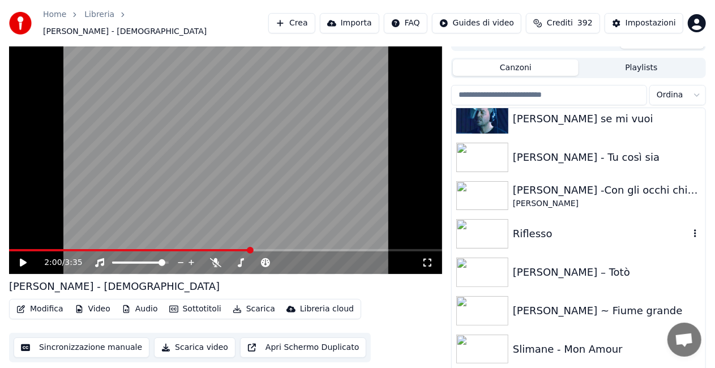
click at [560, 226] on div "Riflesso" at bounding box center [601, 234] width 177 height 16
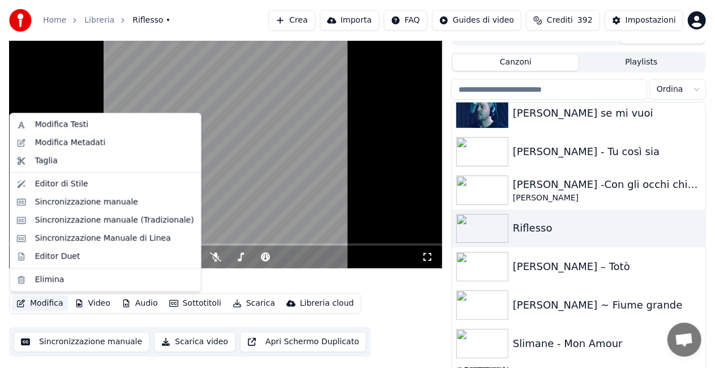
click at [53, 303] on button "Modifica" at bounding box center [40, 303] width 56 height 16
click at [76, 138] on div "Modifica Metadati" at bounding box center [70, 142] width 71 height 11
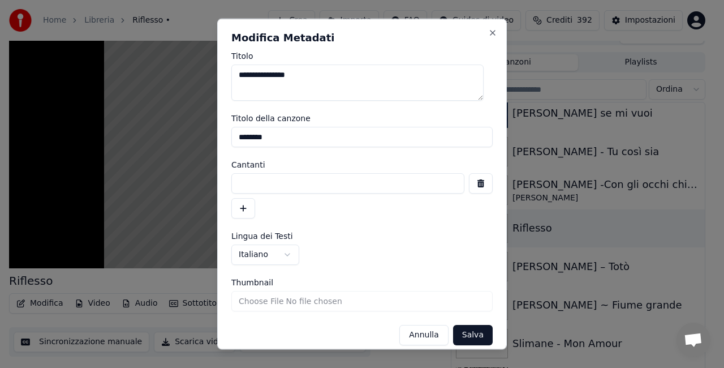
drag, startPoint x: 275, startPoint y: 137, endPoint x: 87, endPoint y: 167, distance: 190.3
click at [87, 166] on body "**********" at bounding box center [357, 168] width 715 height 368
drag, startPoint x: 278, startPoint y: 135, endPoint x: 198, endPoint y: 138, distance: 81.0
click at [264, 137] on input "********" at bounding box center [361, 137] width 261 height 20
click at [265, 136] on input "********" at bounding box center [361, 137] width 261 height 20
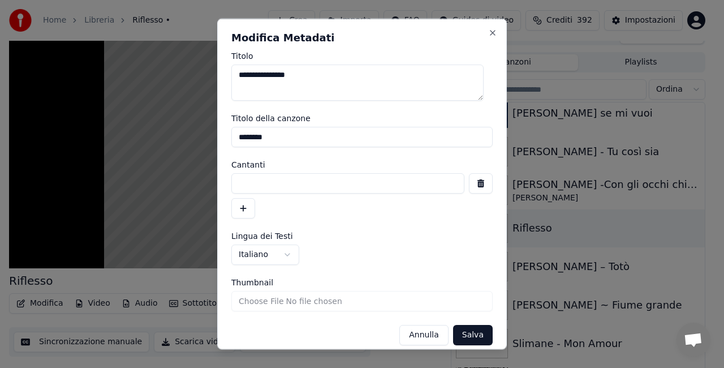
click at [265, 136] on input "********" at bounding box center [361, 137] width 261 height 20
drag, startPoint x: 265, startPoint y: 136, endPoint x: 272, endPoint y: 164, distance: 29.0
click at [265, 135] on input "********" at bounding box center [361, 137] width 261 height 20
click at [265, 151] on form "**********" at bounding box center [361, 198] width 261 height 293
click at [268, 141] on input "********" at bounding box center [361, 137] width 261 height 20
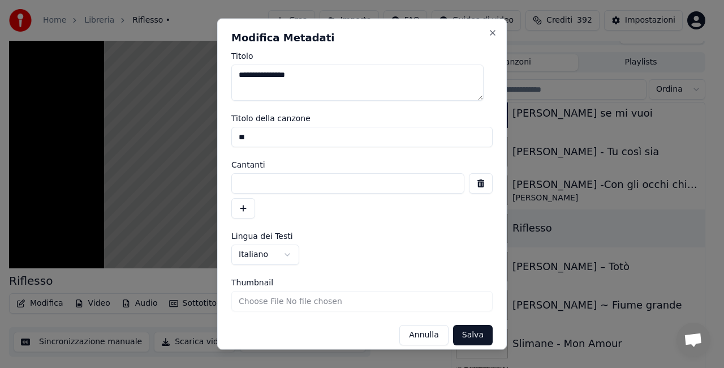
type input "*"
click at [461, 332] on button "Salva" at bounding box center [473, 335] width 40 height 20
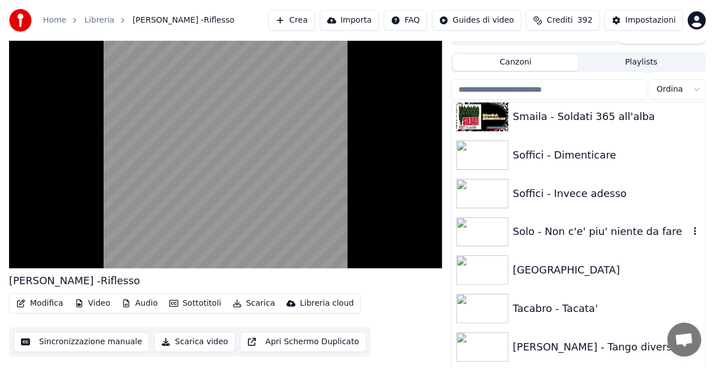
scroll to position [13608, 0]
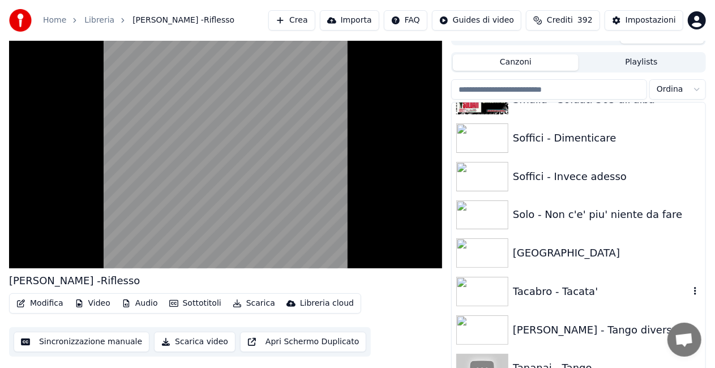
click at [581, 285] on div "Tacabro - Tacata'" at bounding box center [601, 292] width 177 height 16
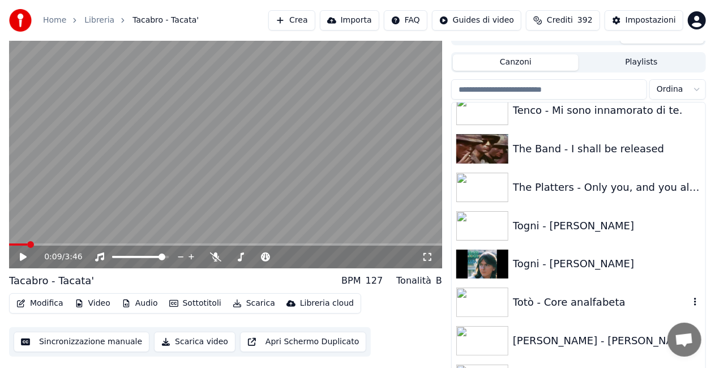
scroll to position [14018, 0]
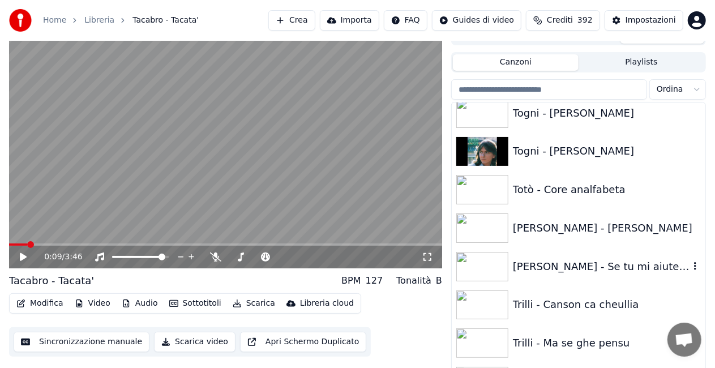
click at [638, 260] on div "[PERSON_NAME] - Se tu mi aiuterai" at bounding box center [601, 267] width 177 height 16
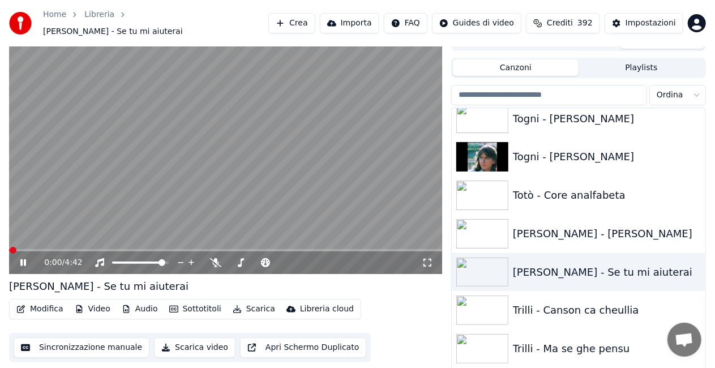
click at [424, 258] on icon at bounding box center [427, 262] width 11 height 9
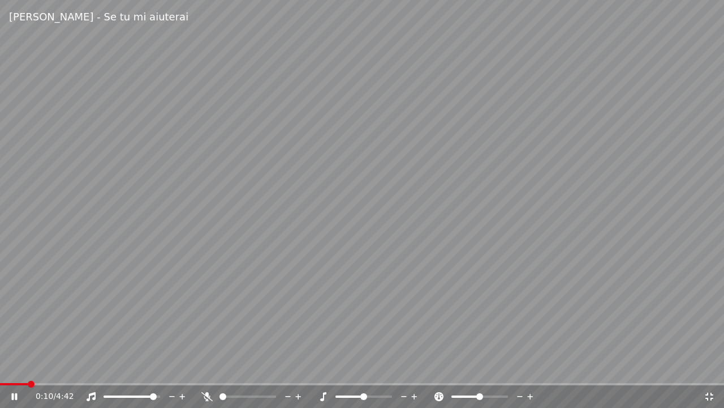
click at [206, 367] on icon at bounding box center [206, 396] width 11 height 9
click at [76, 367] on span at bounding box center [362, 384] width 724 height 2
click at [91, 367] on span at bounding box center [362, 384] width 724 height 2
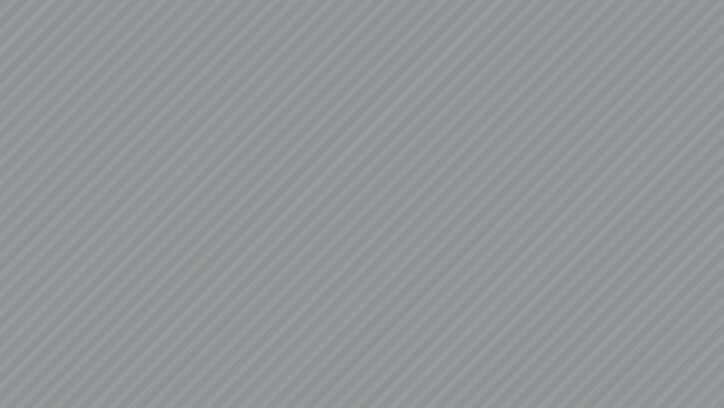
click at [207, 367] on video at bounding box center [362, 204] width 724 height 408
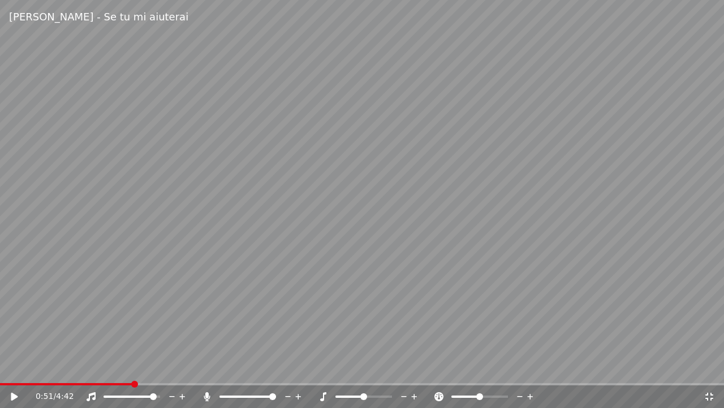
click at [208, 367] on icon at bounding box center [207, 396] width 6 height 9
click at [216, 230] on video at bounding box center [362, 204] width 724 height 408
click at [712, 367] on icon at bounding box center [709, 396] width 11 height 9
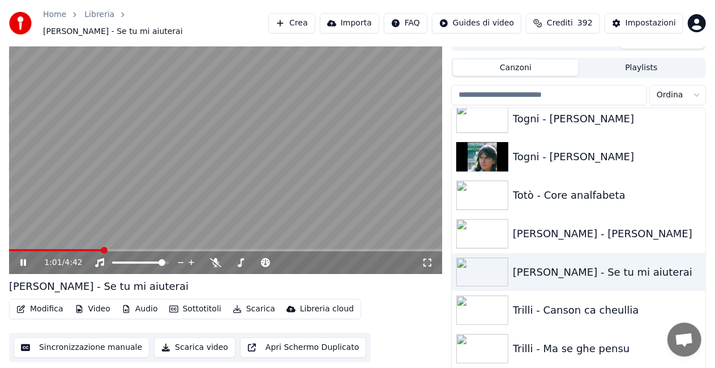
click at [246, 151] on video at bounding box center [225, 152] width 433 height 243
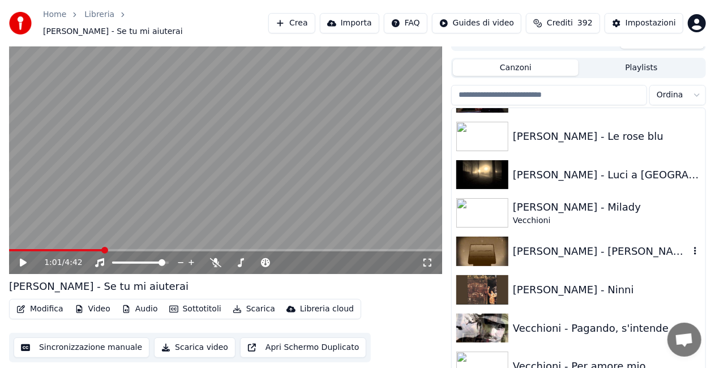
scroll to position [14980, 0]
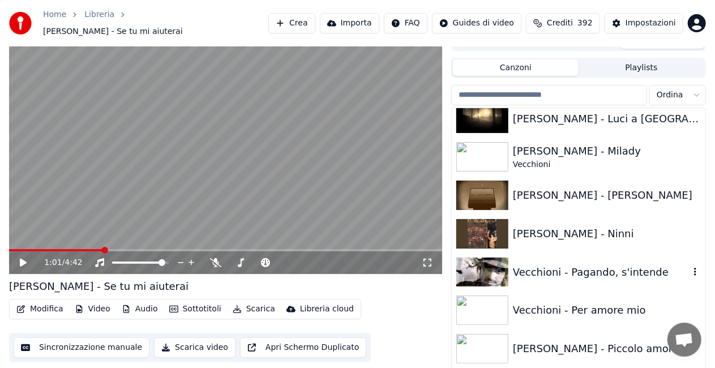
click at [576, 256] on div "Vecchioni - Pagando, s'intende" at bounding box center [579, 272] width 254 height 38
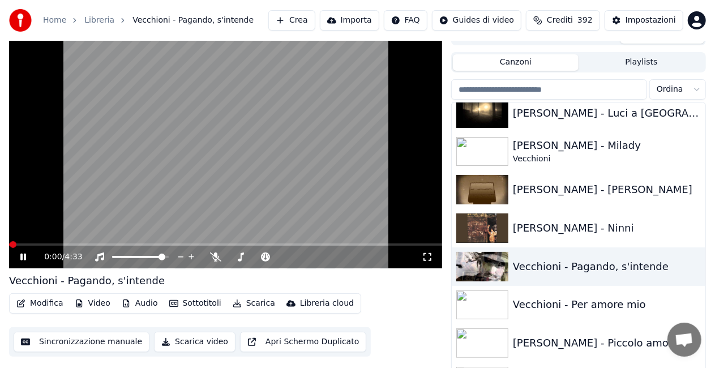
click at [427, 258] on icon at bounding box center [427, 256] width 11 height 9
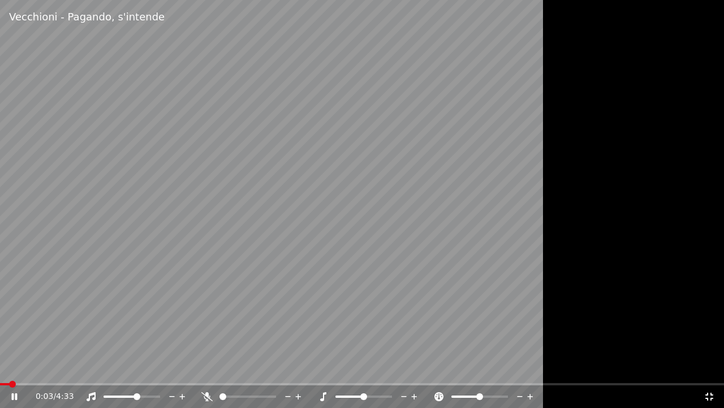
click at [138, 367] on span at bounding box center [137, 396] width 7 height 7
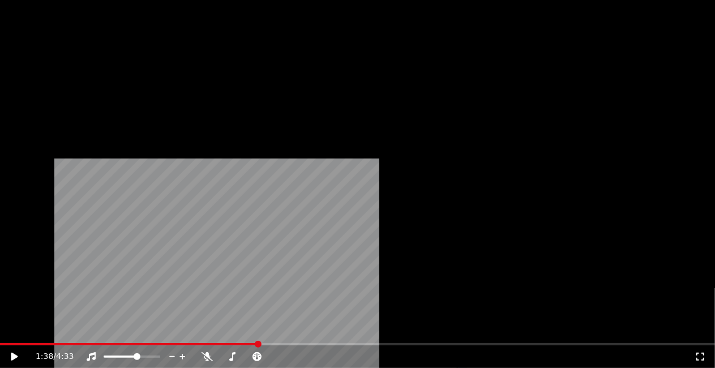
scroll to position [15659, 0]
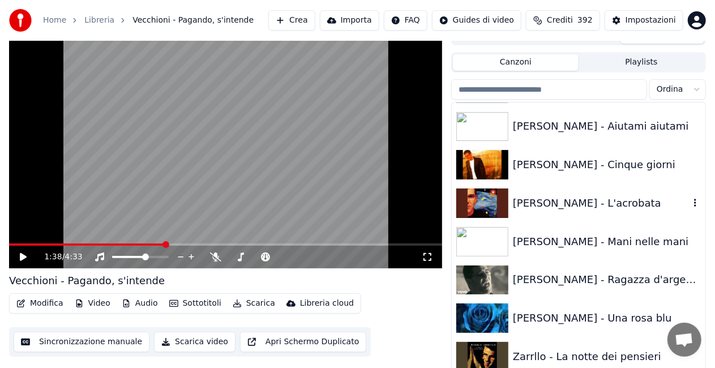
click at [606, 211] on div "[PERSON_NAME] - L'acrobata" at bounding box center [579, 203] width 254 height 38
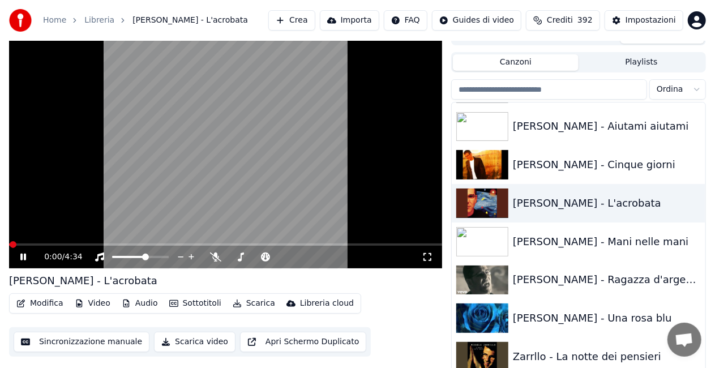
click at [430, 256] on icon at bounding box center [427, 256] width 11 height 9
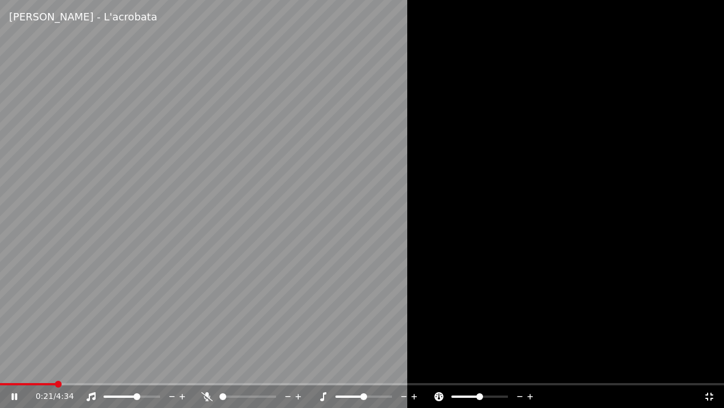
click at [91, 367] on icon at bounding box center [91, 396] width 9 height 9
click at [91, 367] on icon at bounding box center [90, 396] width 11 height 9
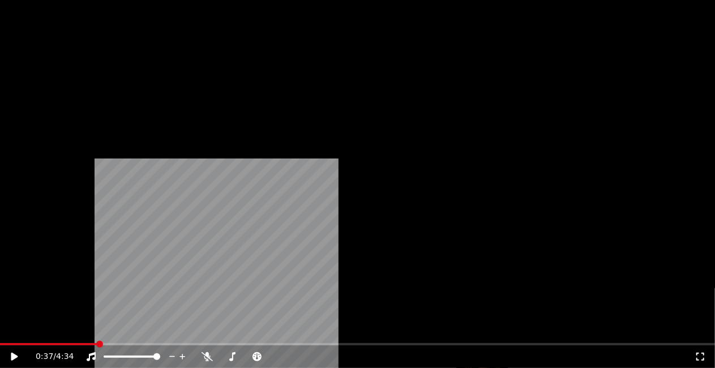
scroll to position [15886, 0]
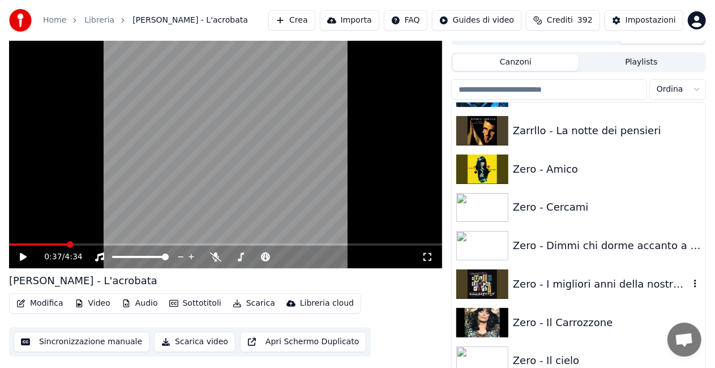
click at [602, 285] on div "Zero - I migliori anni della nostra vita" at bounding box center [601, 284] width 177 height 16
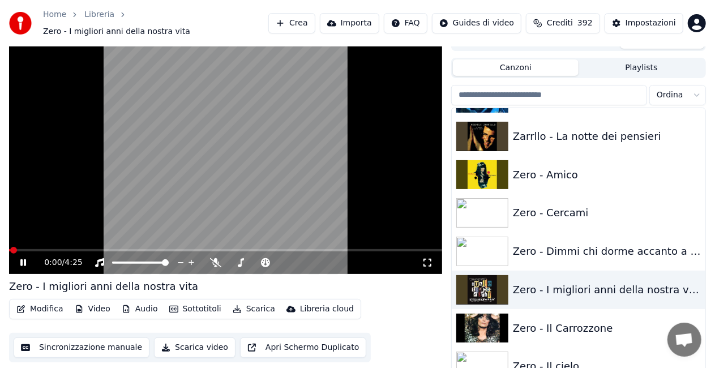
click at [428, 258] on icon at bounding box center [427, 262] width 11 height 9
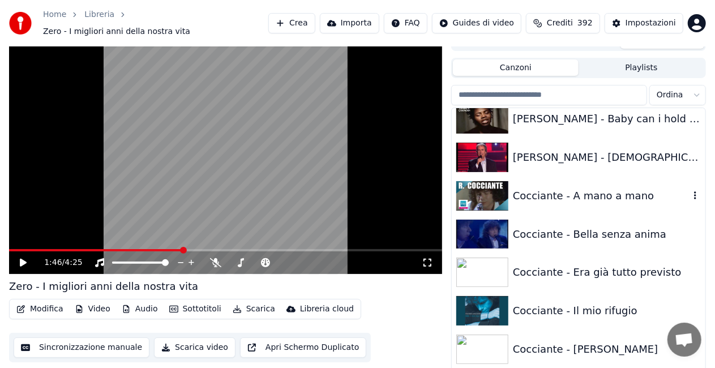
scroll to position [3182, 0]
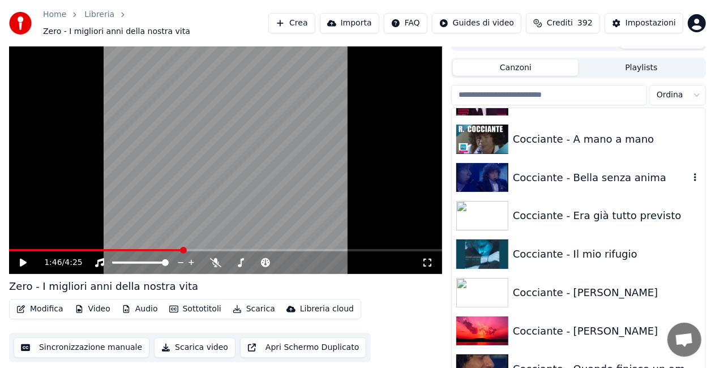
drag, startPoint x: 616, startPoint y: 179, endPoint x: 555, endPoint y: 168, distance: 62.2
click at [612, 176] on div "Cocciante - Bella senza anima" at bounding box center [601, 178] width 177 height 16
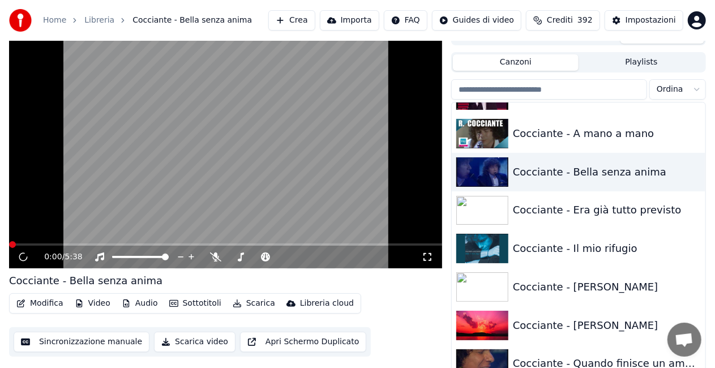
drag, startPoint x: 428, startPoint y: 253, endPoint x: 413, endPoint y: 266, distance: 19.6
click at [427, 253] on icon at bounding box center [427, 256] width 11 height 9
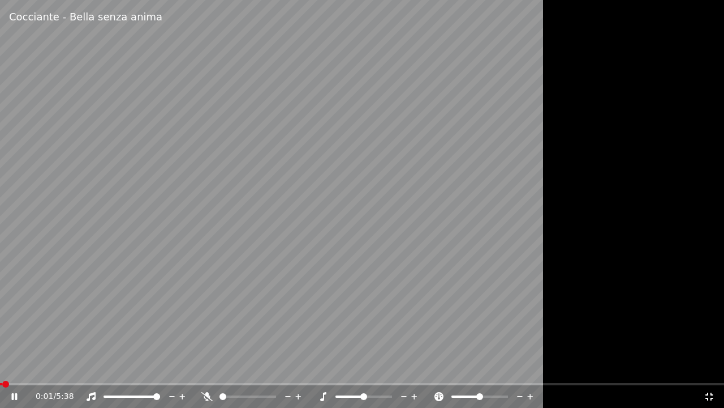
click at [20, 367] on span at bounding box center [362, 384] width 724 height 2
click at [31, 367] on div "0:10 / 5:38" at bounding box center [362, 396] width 724 height 23
click at [40, 367] on span at bounding box center [362, 384] width 724 height 2
click at [50, 367] on span at bounding box center [47, 383] width 7 height 7
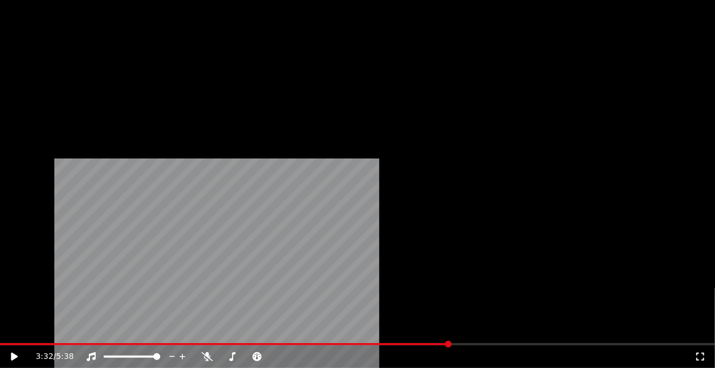
scroll to position [3635, 0]
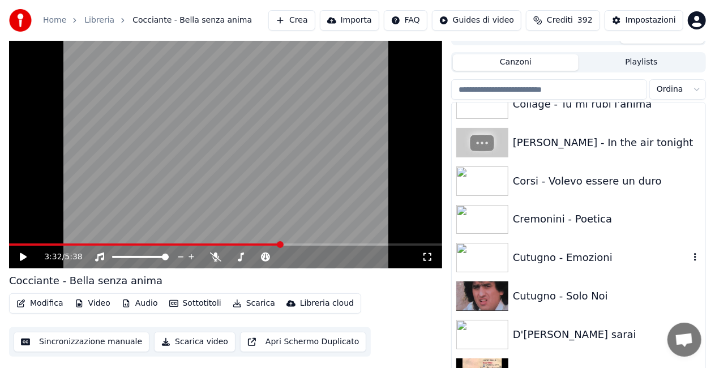
drag, startPoint x: 576, startPoint y: 252, endPoint x: 544, endPoint y: 260, distance: 32.3
click at [569, 256] on div "Cutugno - Emozioni" at bounding box center [601, 258] width 177 height 16
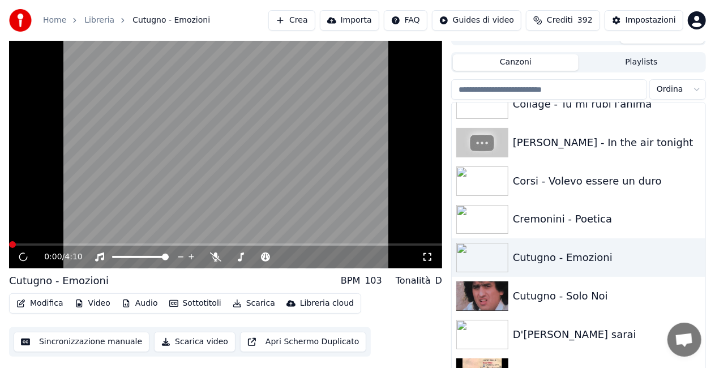
click at [426, 264] on div "0:00 / 4:10" at bounding box center [225, 257] width 433 height 23
click at [426, 260] on icon at bounding box center [427, 257] width 8 height 8
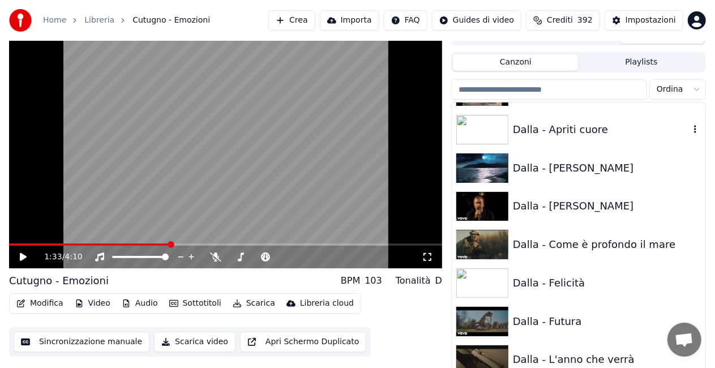
scroll to position [3918, 0]
click at [573, 285] on div "Dalla - Felicità" at bounding box center [601, 283] width 177 height 16
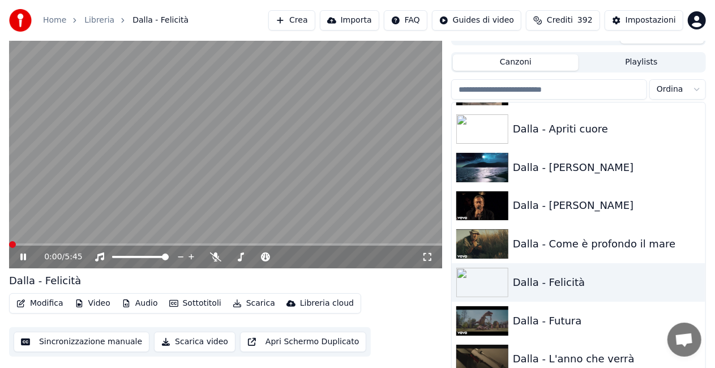
click at [424, 260] on icon at bounding box center [427, 257] width 8 height 8
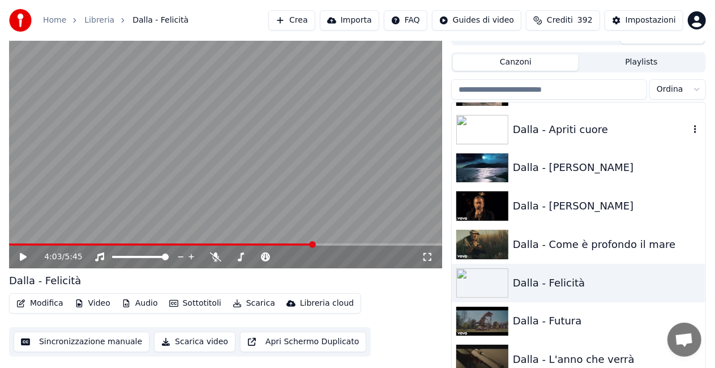
scroll to position [3805, 0]
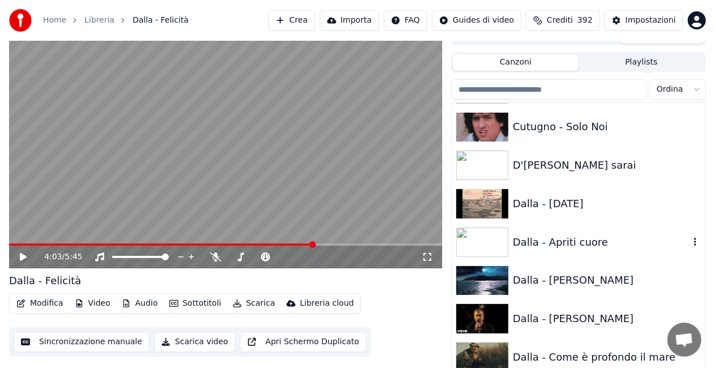
click at [597, 240] on div "Dalla - Apriti cuore" at bounding box center [601, 242] width 177 height 16
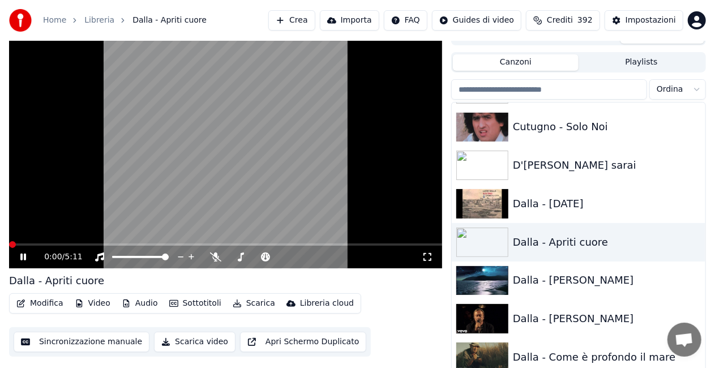
click at [429, 258] on icon at bounding box center [427, 256] width 11 height 9
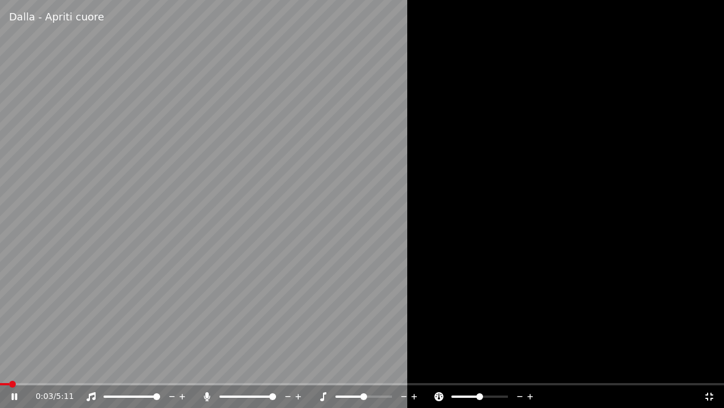
click at [276, 367] on span at bounding box center [272, 396] width 7 height 7
click at [206, 367] on icon at bounding box center [207, 396] width 6 height 9
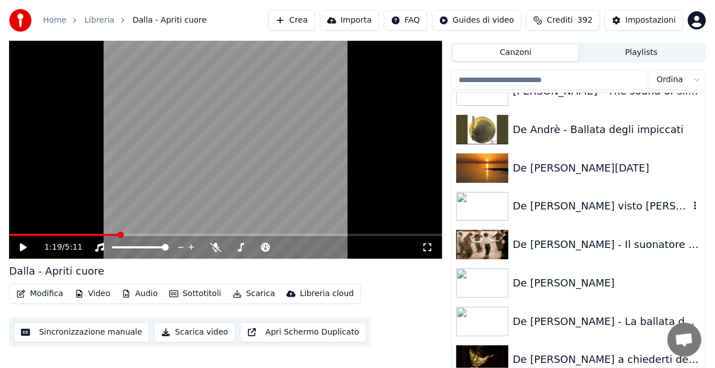
scroll to position [4314, 0]
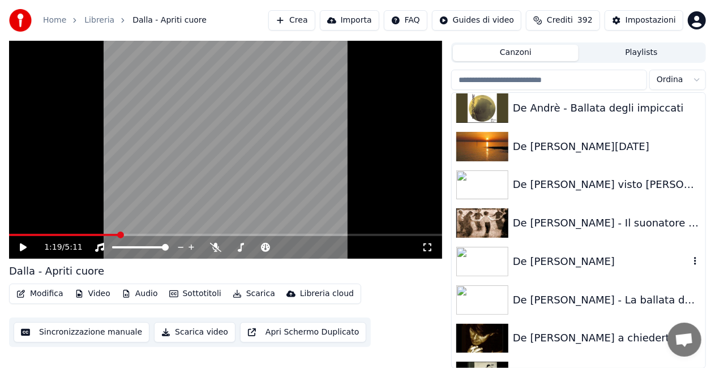
click at [599, 249] on div "De [PERSON_NAME]" at bounding box center [579, 261] width 254 height 38
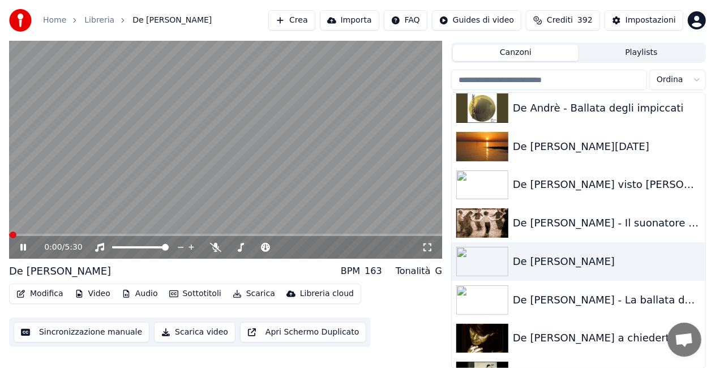
click at [428, 247] on icon at bounding box center [427, 247] width 11 height 9
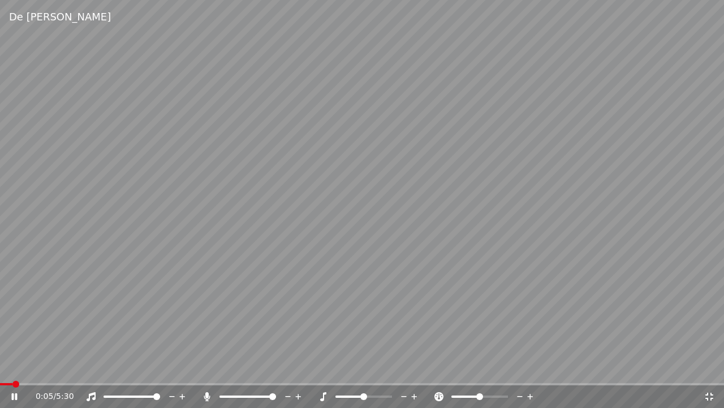
click at [276, 367] on span at bounding box center [272, 396] width 7 height 7
click at [207, 367] on icon at bounding box center [207, 396] width 6 height 9
click at [27, 367] on span at bounding box center [14, 384] width 28 height 2
click at [0, 284] on video at bounding box center [362, 204] width 724 height 408
click at [717, 367] on div "1:16 / 5:30" at bounding box center [362, 396] width 715 height 11
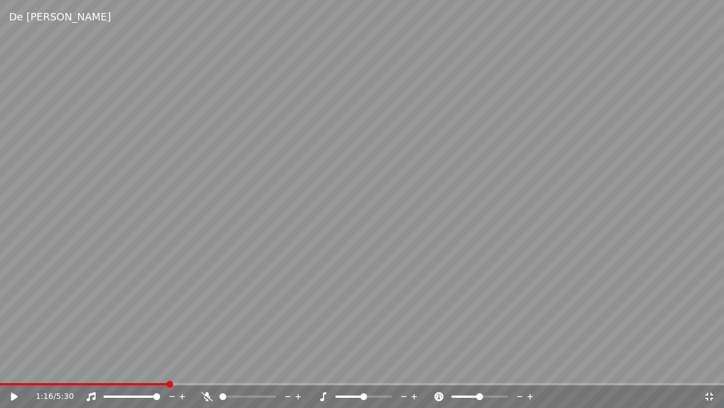
click at [713, 367] on icon at bounding box center [709, 396] width 11 height 9
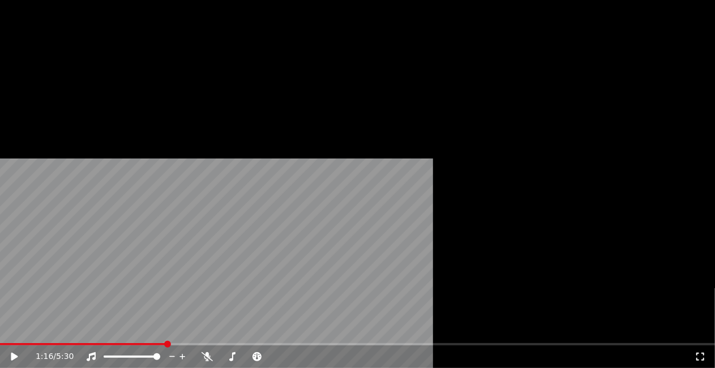
scroll to position [5050, 0]
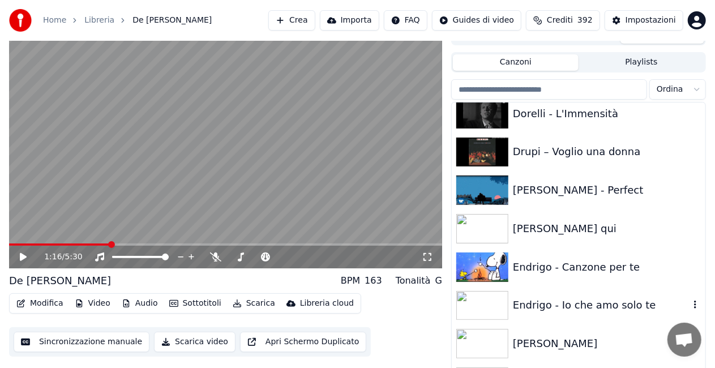
click at [581, 303] on div "Endrigo - Io che amo solo te" at bounding box center [601, 305] width 177 height 16
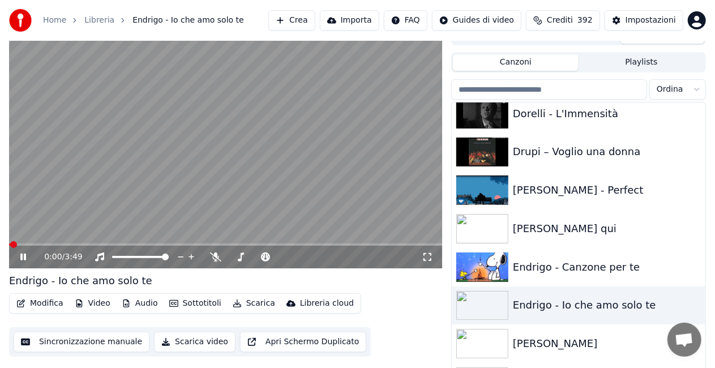
click at [431, 258] on icon at bounding box center [427, 256] width 11 height 9
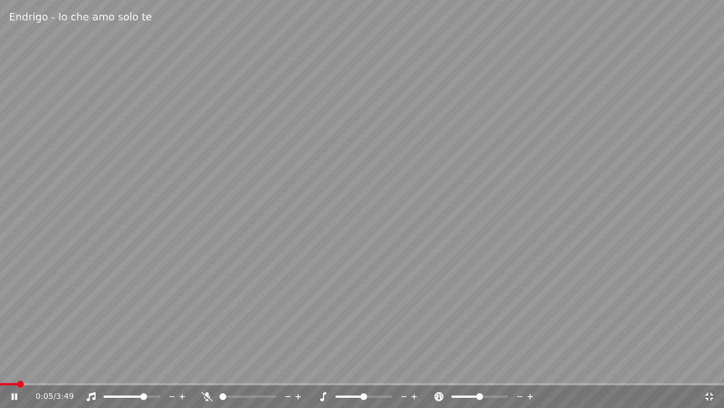
click at [145, 367] on span at bounding box center [143, 396] width 7 height 7
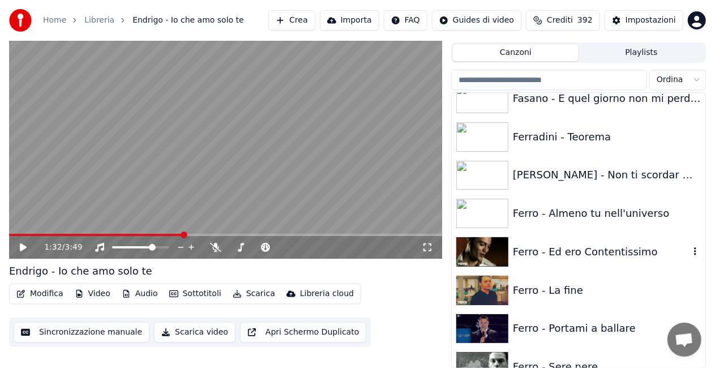
scroll to position [5333, 0]
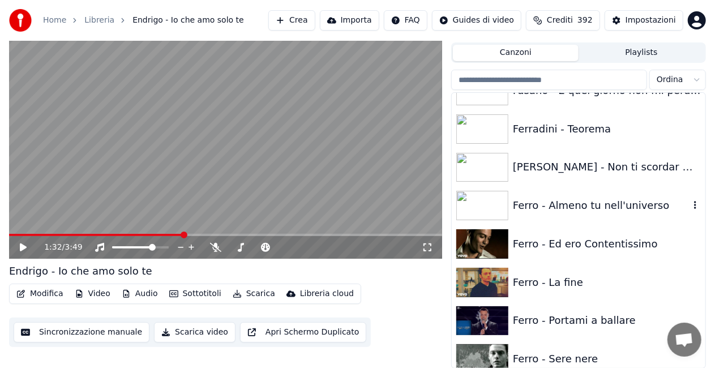
click at [591, 204] on div "Ferro - Almeno tu nell'universo" at bounding box center [601, 206] width 177 height 16
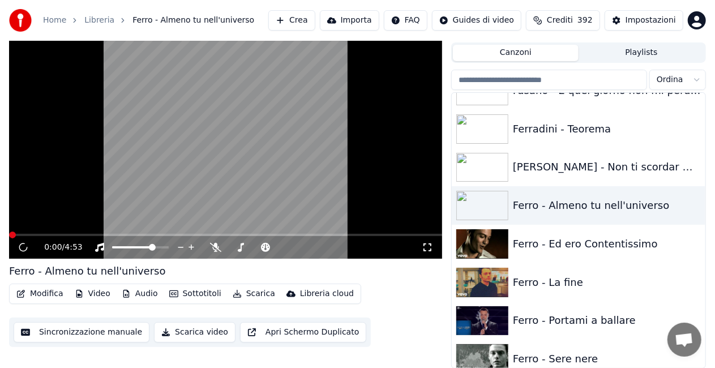
click at [428, 246] on icon at bounding box center [427, 247] width 11 height 9
